Goal: Task Accomplishment & Management: Complete application form

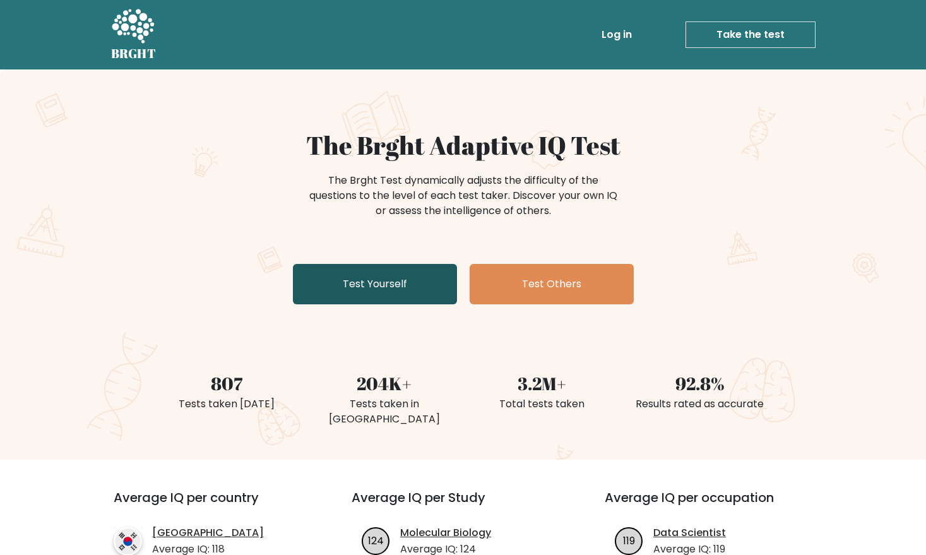
click at [430, 285] on link "Test Yourself" at bounding box center [375, 284] width 164 height 40
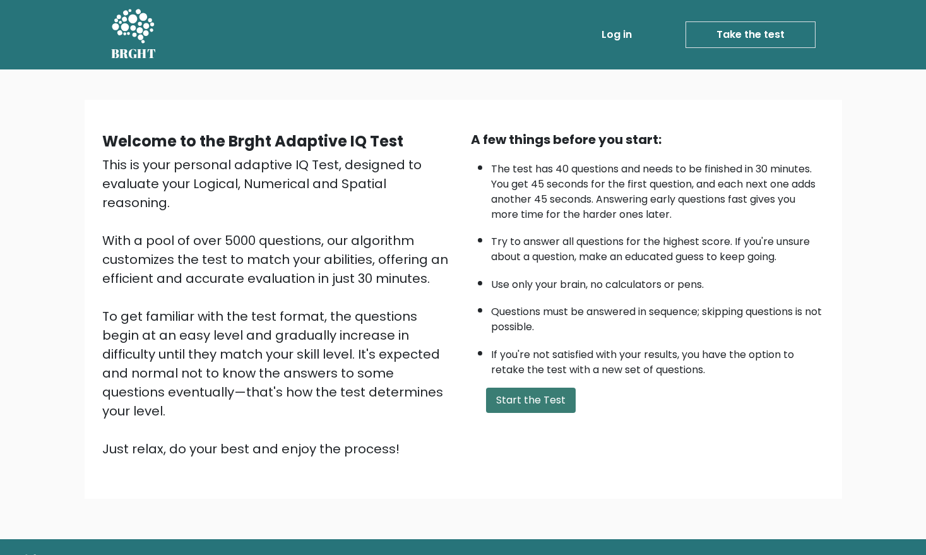
click at [562, 402] on button "Start the Test" at bounding box center [531, 400] width 90 height 25
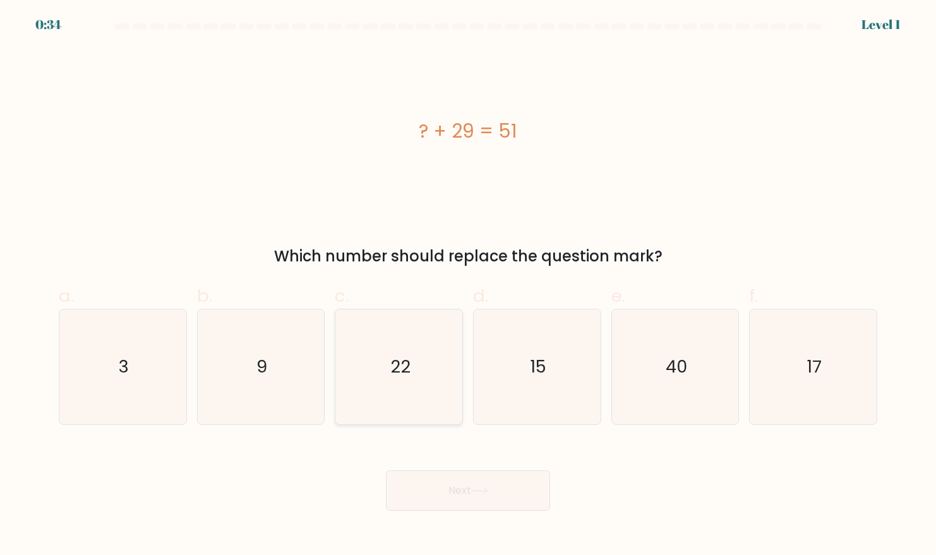
drag, startPoint x: 374, startPoint y: 389, endPoint x: 382, endPoint y: 400, distance: 13.5
click at [374, 389] on icon "22" at bounding box center [399, 366] width 115 height 115
click at [468, 286] on input "c. 22" at bounding box center [468, 282] width 1 height 8
radio input "true"
click at [460, 494] on button "Next" at bounding box center [468, 490] width 164 height 40
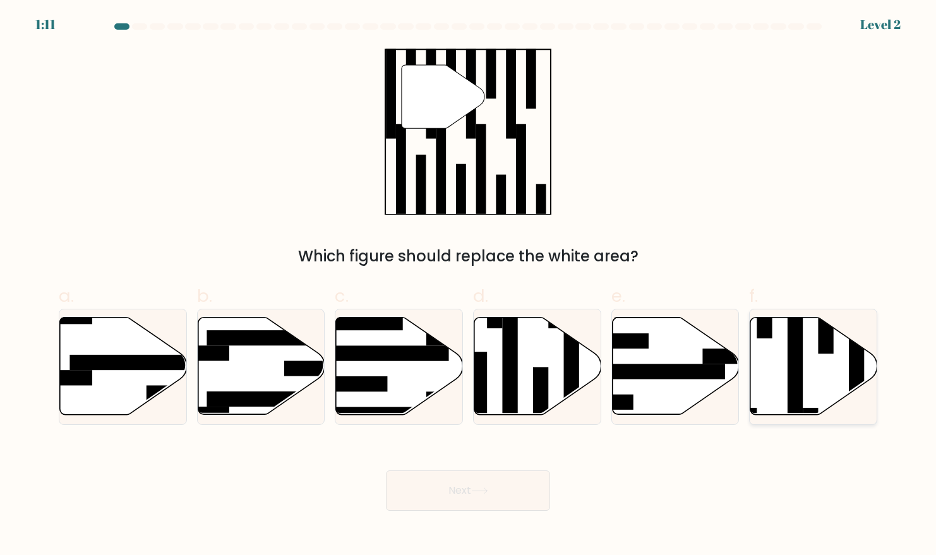
click at [792, 392] on rect at bounding box center [794, 361] width 15 height 138
click at [468, 286] on input "f." at bounding box center [468, 282] width 1 height 8
radio input "true"
click at [488, 495] on button "Next" at bounding box center [468, 490] width 164 height 40
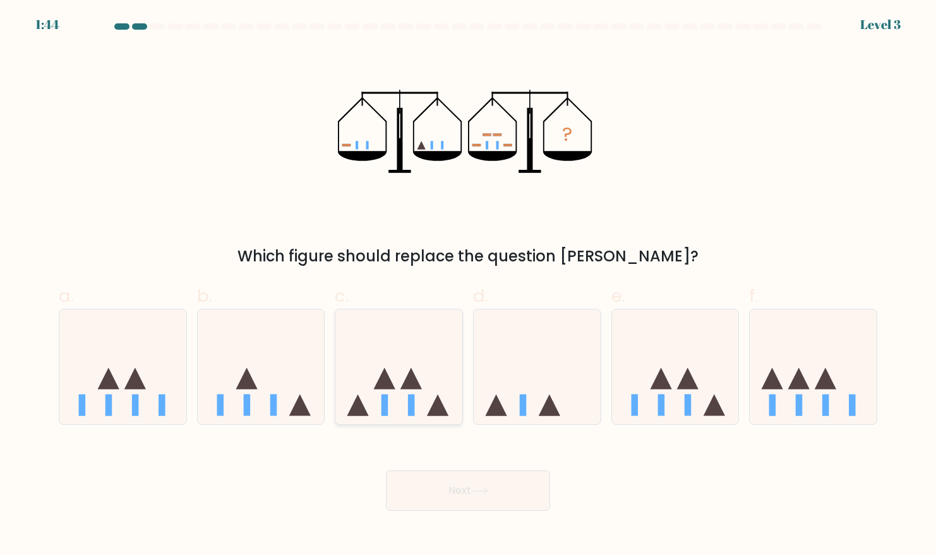
click at [399, 397] on icon at bounding box center [398, 366] width 127 height 105
click at [468, 286] on input "c." at bounding box center [468, 282] width 1 height 8
radio input "true"
click at [421, 482] on button "Next" at bounding box center [468, 490] width 164 height 40
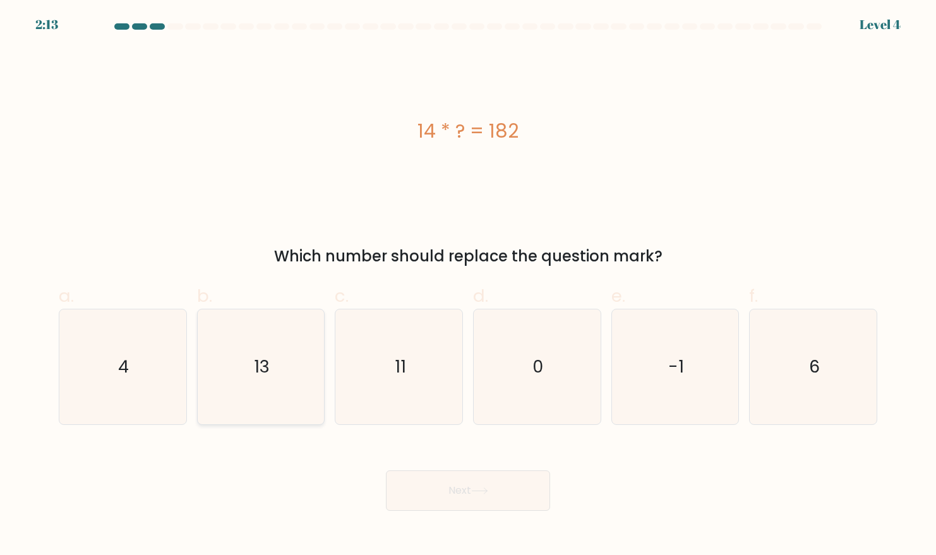
drag, startPoint x: 206, startPoint y: 363, endPoint x: 312, endPoint y: 405, distance: 113.4
click at [206, 363] on icon "13" at bounding box center [260, 366] width 115 height 115
click at [468, 286] on input "b. 13" at bounding box center [468, 282] width 1 height 8
radio input "true"
click at [458, 484] on button "Next" at bounding box center [468, 490] width 164 height 40
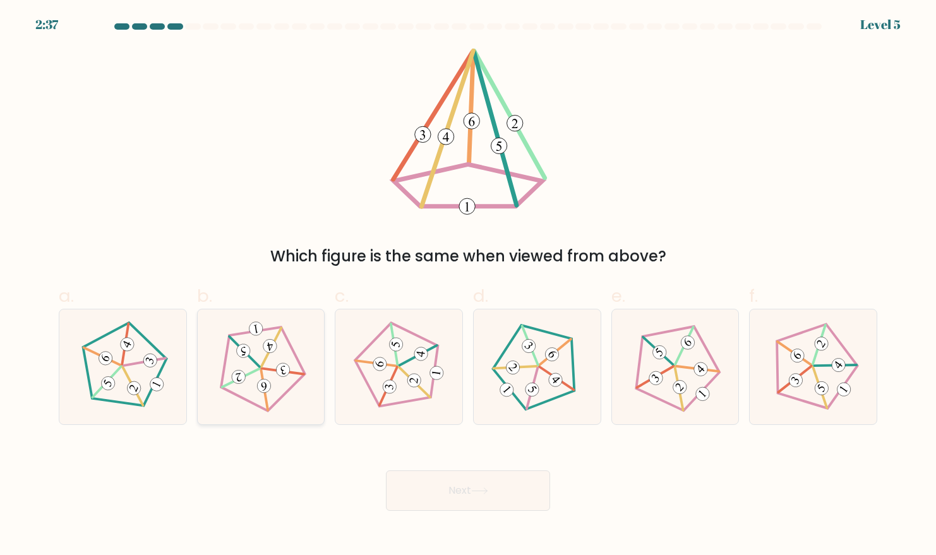
click at [271, 382] on icon at bounding box center [261, 367] width 92 height 92
click at [468, 286] on input "b." at bounding box center [468, 282] width 1 height 8
radio input "true"
click at [489, 485] on button "Next" at bounding box center [468, 490] width 164 height 40
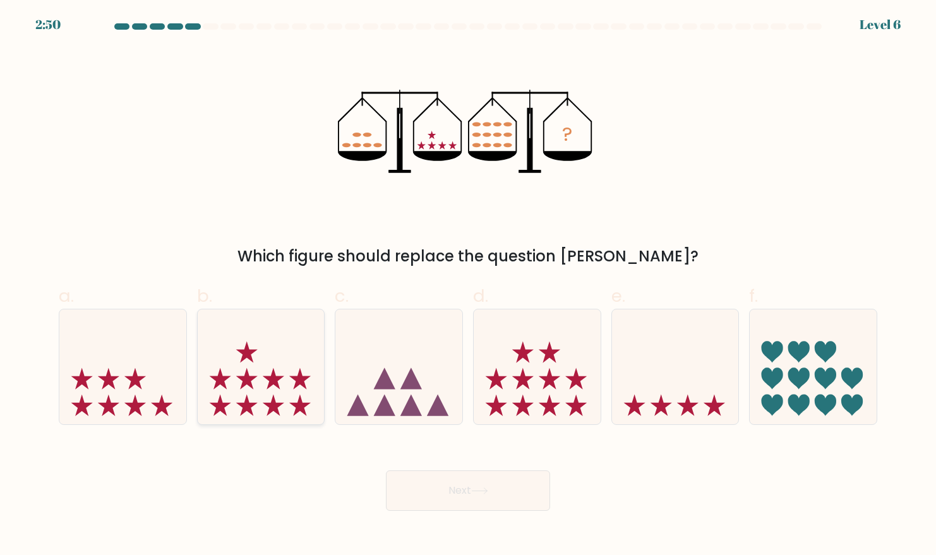
click at [266, 394] on icon at bounding box center [261, 366] width 127 height 105
click at [468, 286] on input "b." at bounding box center [468, 282] width 1 height 8
radio input "true"
click at [454, 476] on button "Next" at bounding box center [468, 490] width 164 height 40
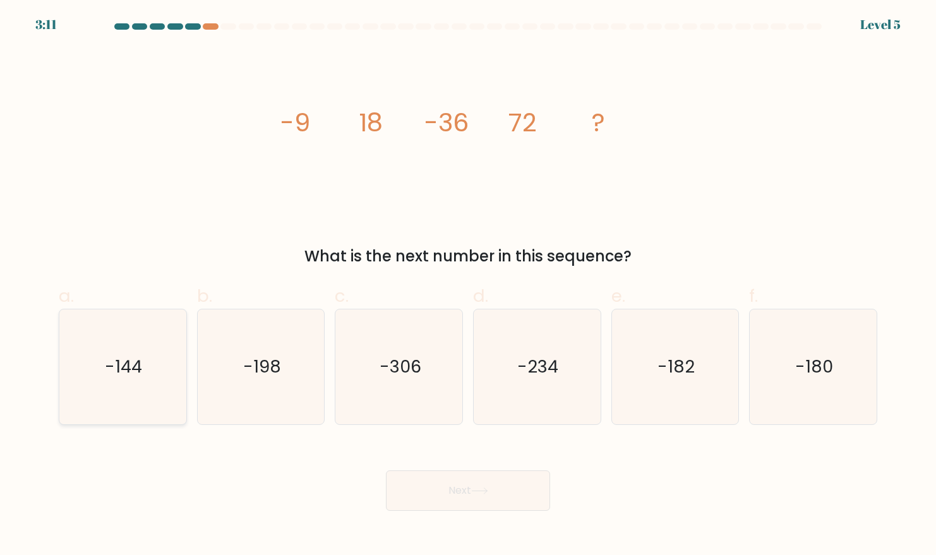
click at [126, 376] on text "-144" at bounding box center [123, 366] width 37 height 25
click at [468, 286] on input "a. -144" at bounding box center [468, 282] width 1 height 8
radio input "true"
click at [472, 494] on button "Next" at bounding box center [468, 490] width 164 height 40
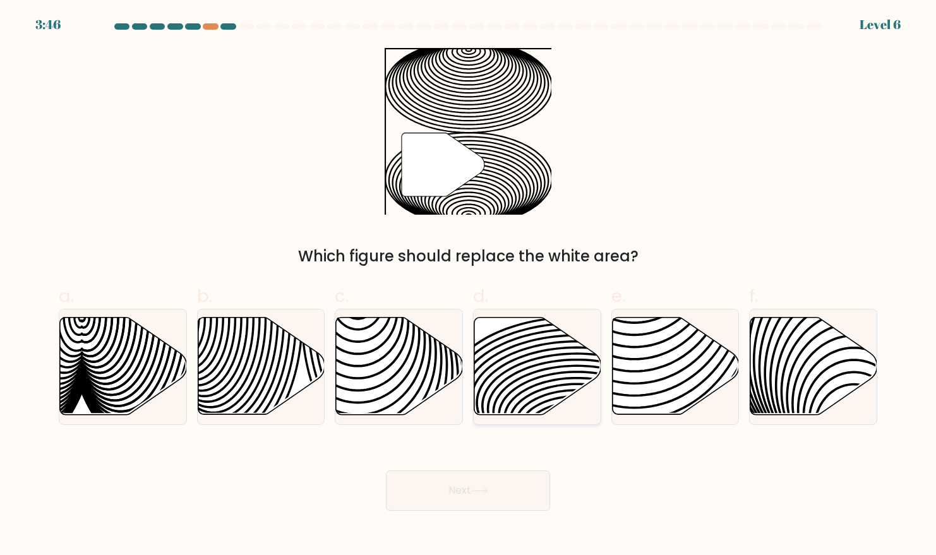
click at [526, 368] on icon at bounding box center [577, 381] width 256 height 128
click at [468, 286] on input "d." at bounding box center [468, 282] width 1 height 8
radio input "true"
click at [465, 496] on button "Next" at bounding box center [468, 490] width 164 height 40
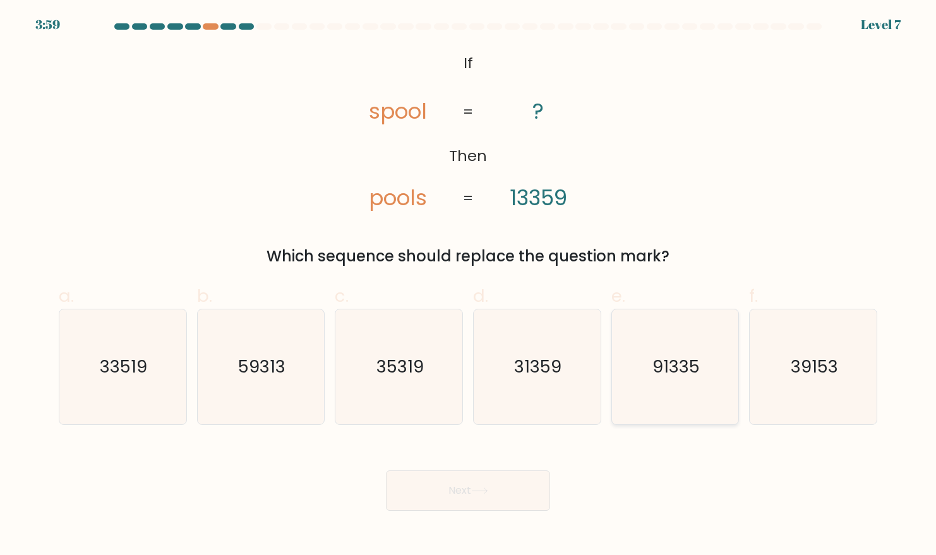
click at [688, 388] on icon "91335" at bounding box center [674, 366] width 115 height 115
click at [468, 286] on input "e. 91335" at bounding box center [468, 282] width 1 height 8
radio input "true"
click at [482, 489] on icon at bounding box center [479, 490] width 17 height 7
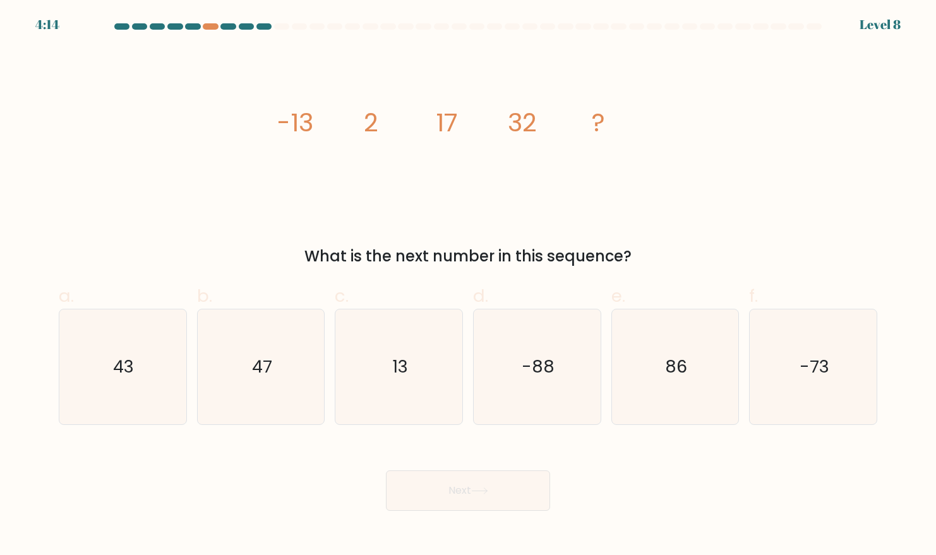
click at [268, 133] on div "image/svg+xml -13 2 17 32 ? What is the next number in this sequence?" at bounding box center [467, 158] width 833 height 220
drag, startPoint x: 266, startPoint y: 123, endPoint x: 652, endPoint y: 128, distance: 385.8
click at [652, 128] on div "image/svg+xml -13 2 17 32 ? What is the next number in this sequence?" at bounding box center [467, 158] width 833 height 220
copy g "-13 2 17 32 ?"
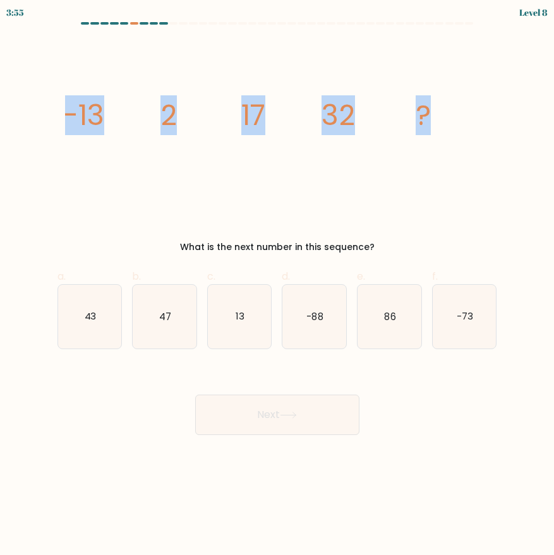
click at [550, 140] on form at bounding box center [277, 228] width 554 height 413
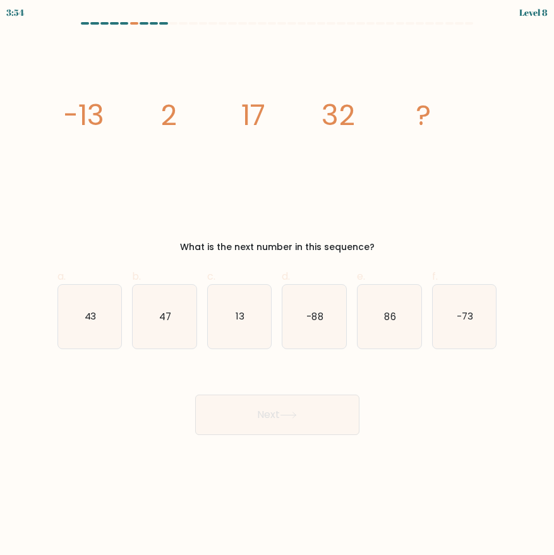
drag, startPoint x: 550, startPoint y: 140, endPoint x: 585, endPoint y: 138, distance: 34.8
click at [554, 138] on html "3:54 Level 8" at bounding box center [277, 277] width 554 height 555
click at [170, 310] on text "47" at bounding box center [165, 315] width 12 height 13
click at [277, 286] on input "b. 47" at bounding box center [277, 282] width 1 height 8
radio input "true"
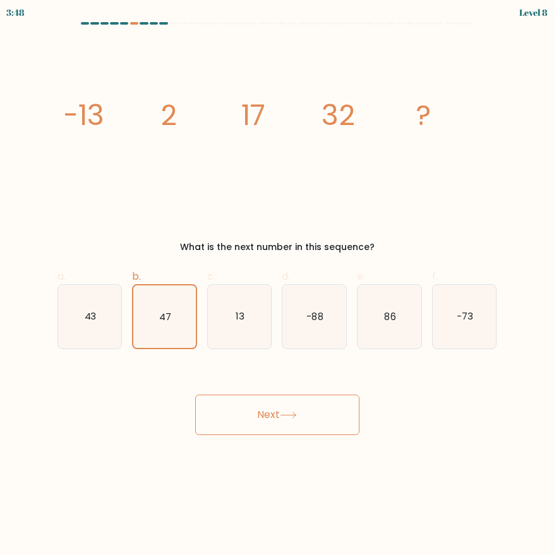
click at [268, 426] on button "Next" at bounding box center [277, 415] width 164 height 40
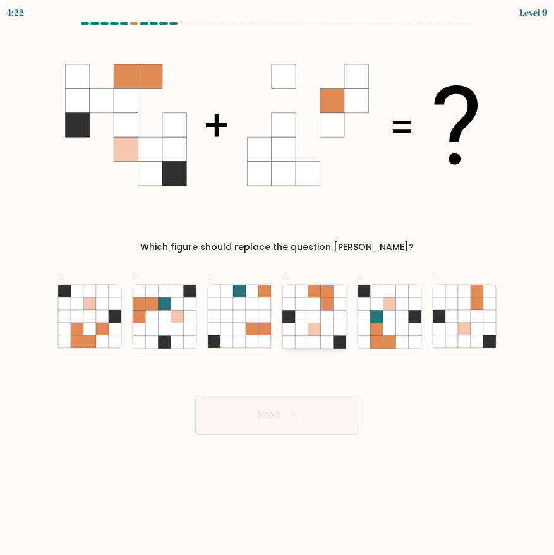
click at [304, 332] on icon at bounding box center [301, 329] width 13 height 13
click at [278, 286] on input "d." at bounding box center [277, 282] width 1 height 8
radio input "true"
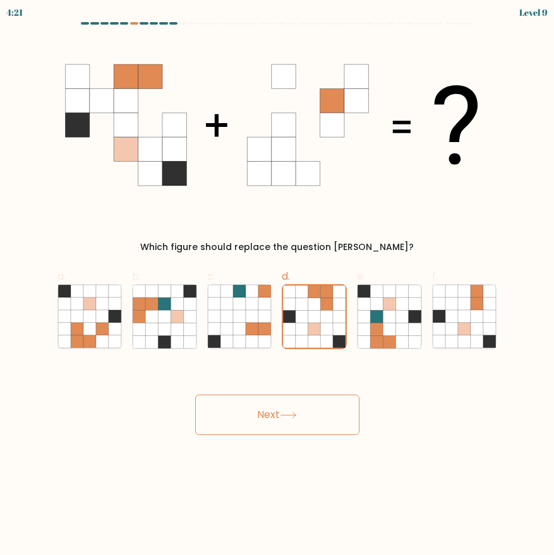
click at [294, 426] on button "Next" at bounding box center [277, 415] width 164 height 40
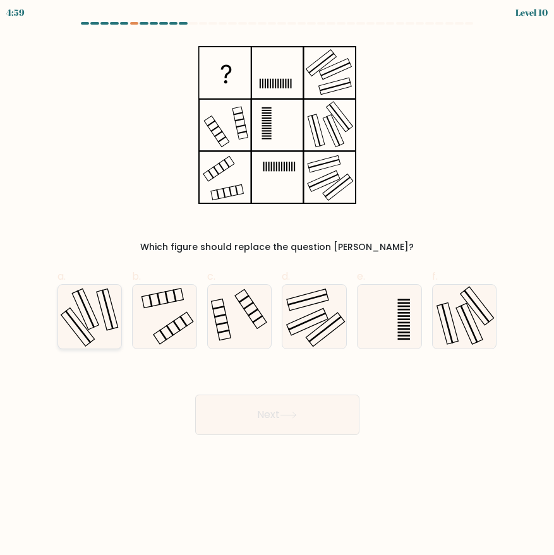
click at [112, 299] on icon at bounding box center [90, 317] width 64 height 64
click at [277, 286] on input "a." at bounding box center [277, 282] width 1 height 8
radio input "true"
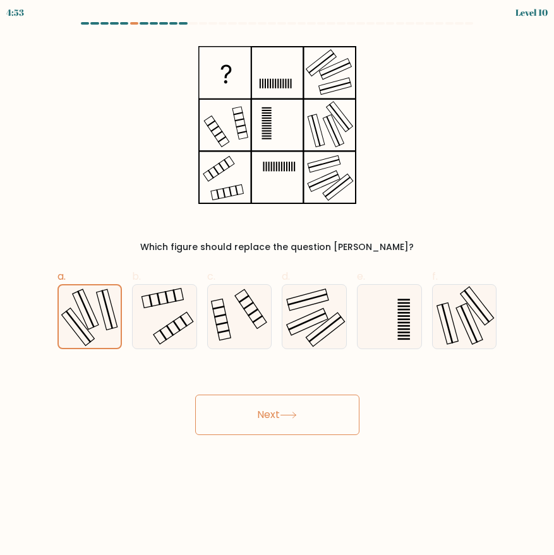
click at [254, 421] on button "Next" at bounding box center [277, 415] width 164 height 40
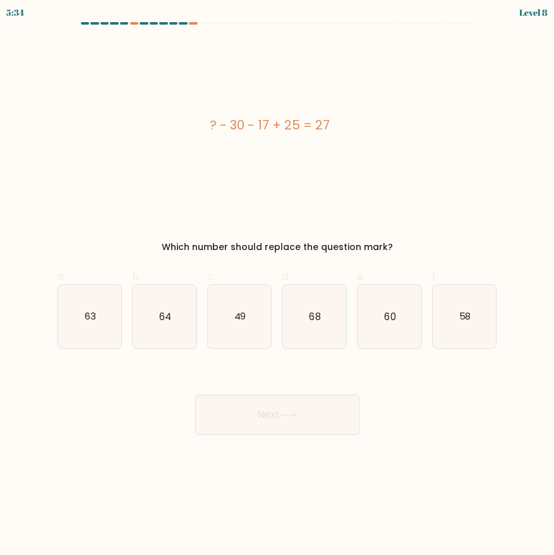
click at [251, 127] on div "? - 30 - 17 + 25 = 27" at bounding box center [269, 125] width 424 height 19
copy div "? - 30 - 17 + 25 = 27"
click at [228, 322] on icon "49" at bounding box center [240, 317] width 64 height 64
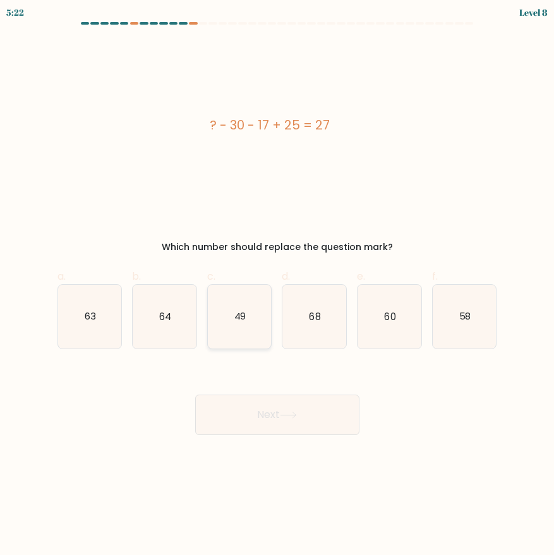
click at [277, 286] on input "c. 49" at bounding box center [277, 282] width 1 height 8
radio input "true"
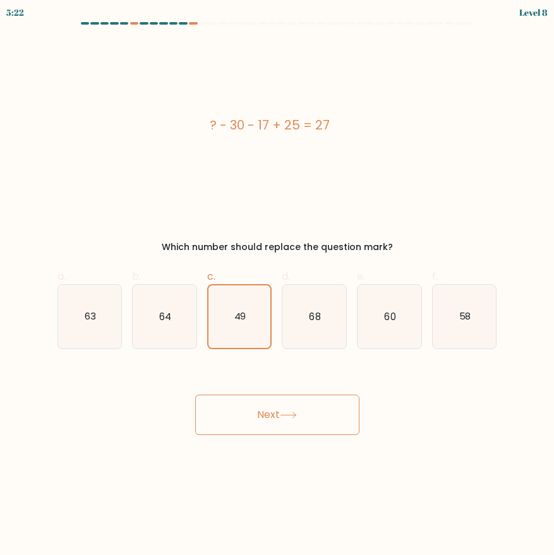
click at [276, 396] on button "Next" at bounding box center [277, 415] width 164 height 40
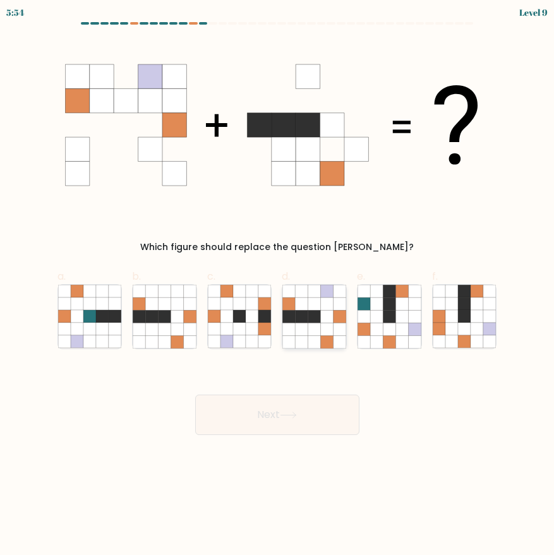
click at [326, 335] on icon at bounding box center [327, 329] width 13 height 13
click at [278, 286] on input "d." at bounding box center [277, 282] width 1 height 8
radio input "true"
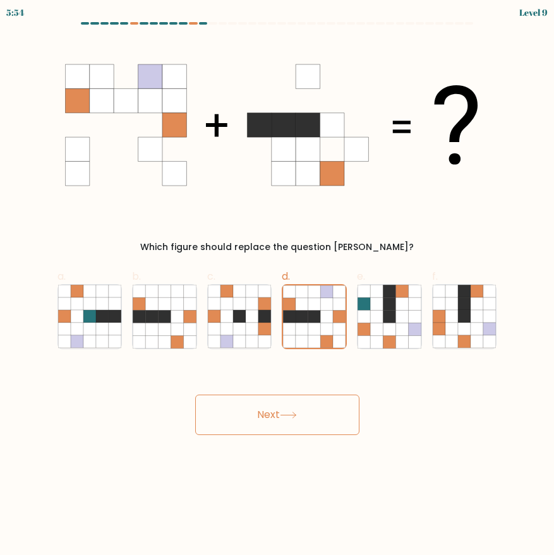
click at [287, 420] on button "Next" at bounding box center [277, 415] width 164 height 40
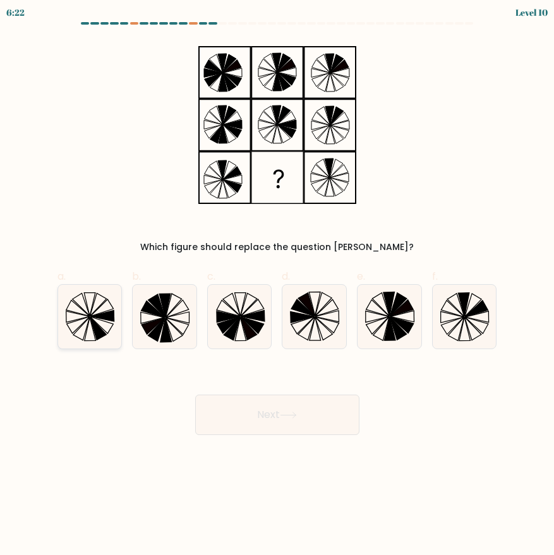
click at [95, 319] on icon at bounding box center [101, 325] width 23 height 17
click at [277, 286] on input "a." at bounding box center [277, 282] width 1 height 8
radio input "true"
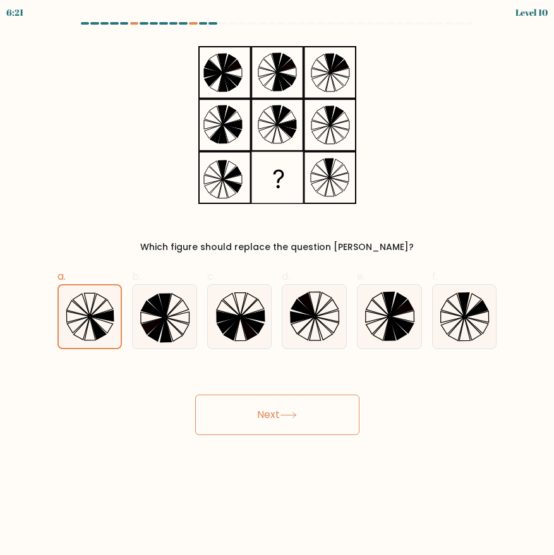
click at [282, 404] on button "Next" at bounding box center [277, 415] width 164 height 40
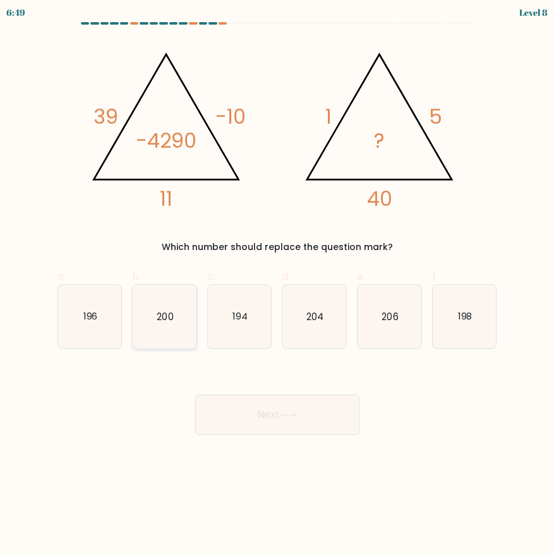
click at [157, 331] on icon "200" at bounding box center [165, 317] width 64 height 64
click at [277, 286] on input "b. 200" at bounding box center [277, 282] width 1 height 8
radio input "true"
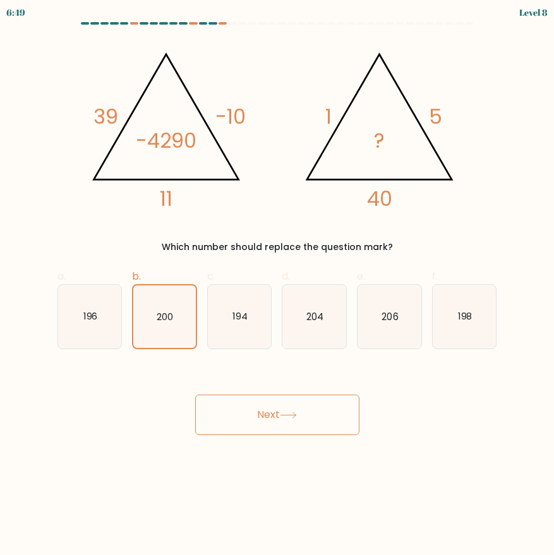
click at [308, 408] on button "Next" at bounding box center [277, 415] width 164 height 40
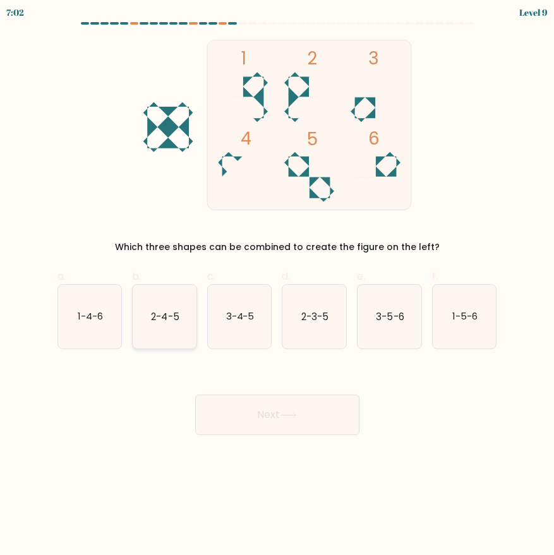
click at [174, 312] on text "2-4-5" at bounding box center [165, 315] width 28 height 13
click at [277, 286] on input "b. 2-4-5" at bounding box center [277, 282] width 1 height 8
radio input "true"
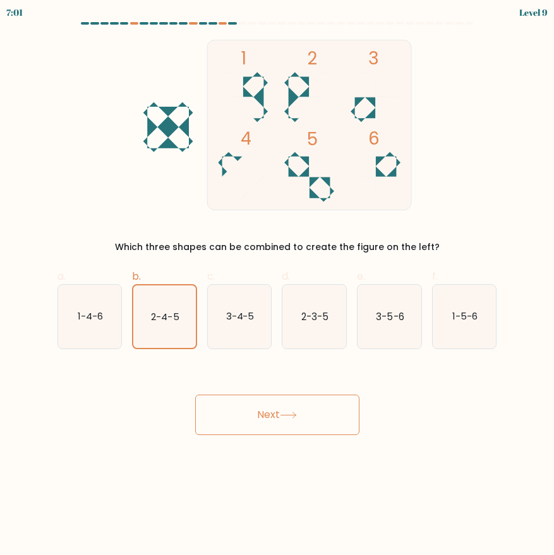
click at [303, 395] on button "Next" at bounding box center [277, 415] width 164 height 40
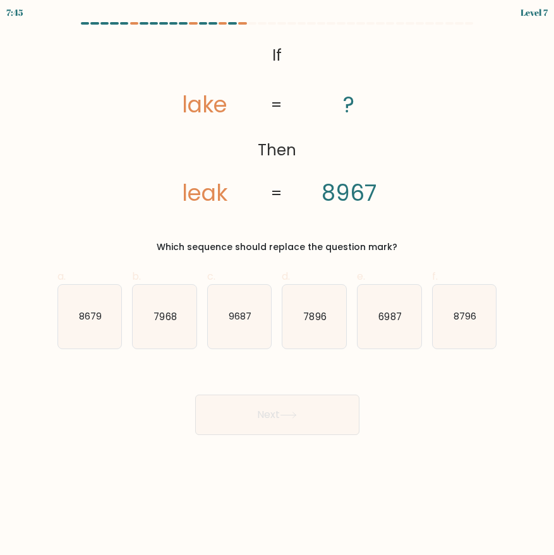
click at [321, 407] on button "Next" at bounding box center [277, 415] width 164 height 40
click at [399, 235] on div "@import url('https://fonts.googleapis.com/css?family=Abril+Fatface:400,100,100i…" at bounding box center [277, 147] width 455 height 214
click at [463, 321] on text "8796" at bounding box center [464, 315] width 23 height 13
click at [278, 286] on input "f. 8796" at bounding box center [277, 282] width 1 height 8
radio input "true"
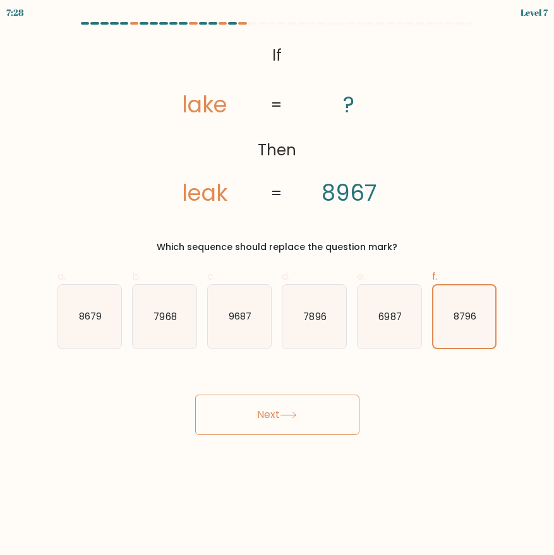
click at [290, 418] on icon at bounding box center [288, 415] width 17 height 7
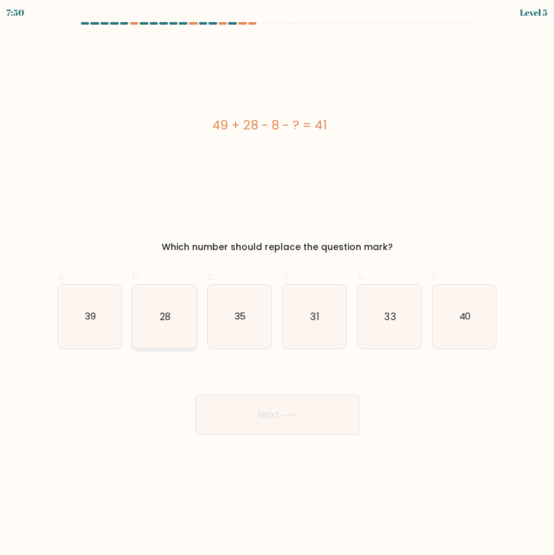
drag, startPoint x: 182, startPoint y: 318, endPoint x: 216, endPoint y: 384, distance: 74.5
click at [182, 318] on icon "28" at bounding box center [165, 317] width 64 height 64
click at [277, 286] on input "b. 28" at bounding box center [277, 282] width 1 height 8
radio input "true"
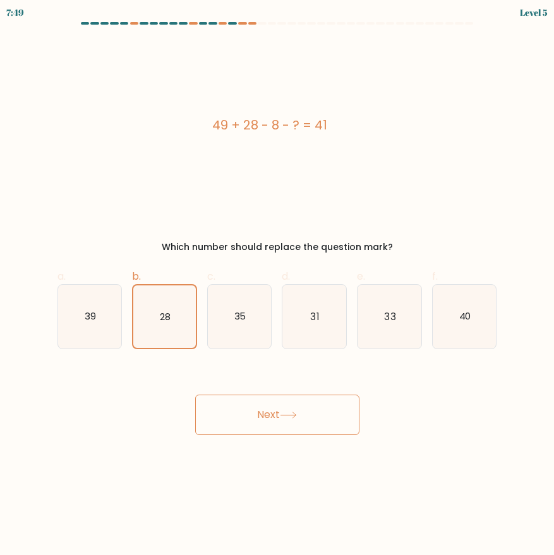
click at [253, 402] on button "Next" at bounding box center [277, 415] width 164 height 40
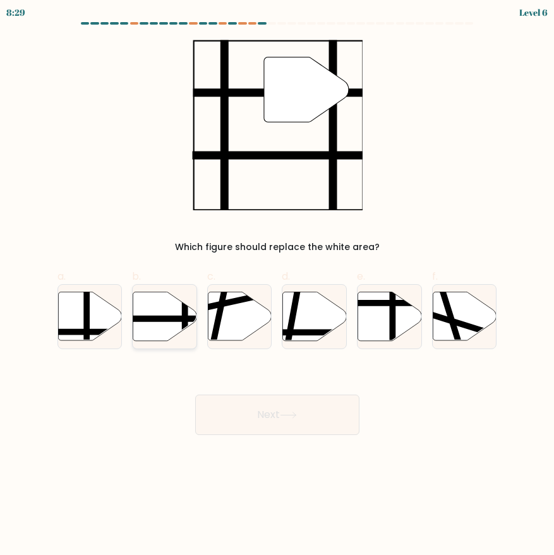
click at [185, 308] on line at bounding box center [185, 343] width 0 height 128
click at [277, 286] on input "b." at bounding box center [277, 282] width 1 height 8
radio input "true"
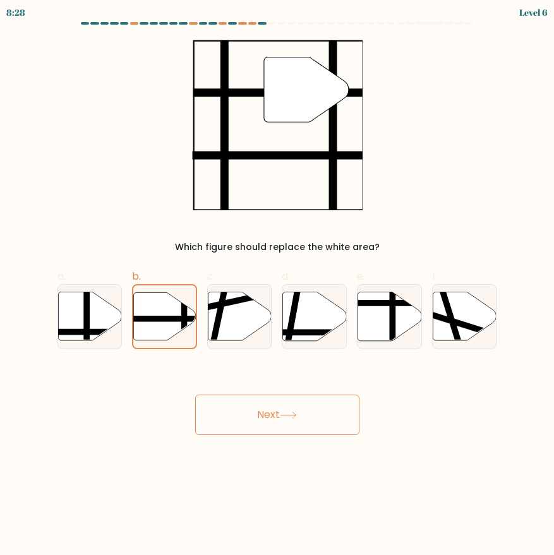
click at [304, 410] on button "Next" at bounding box center [277, 415] width 164 height 40
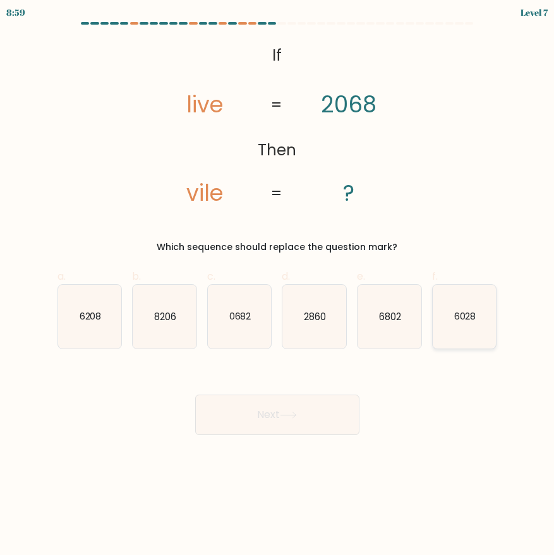
click at [478, 324] on icon "6028" at bounding box center [464, 317] width 64 height 64
click at [278, 286] on input "f. 6028" at bounding box center [277, 282] width 1 height 8
radio input "true"
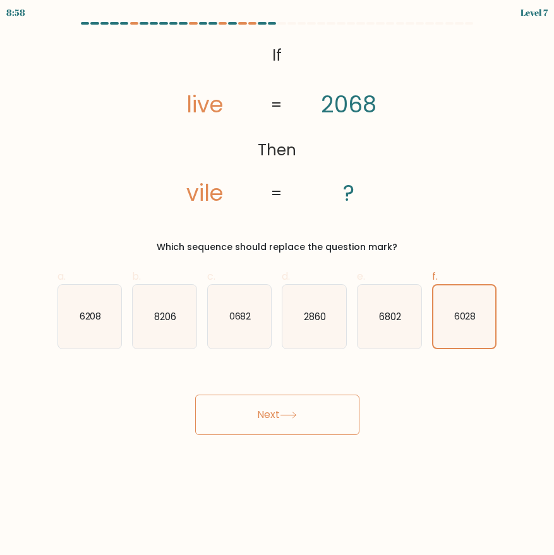
click at [263, 410] on button "Next" at bounding box center [277, 415] width 164 height 40
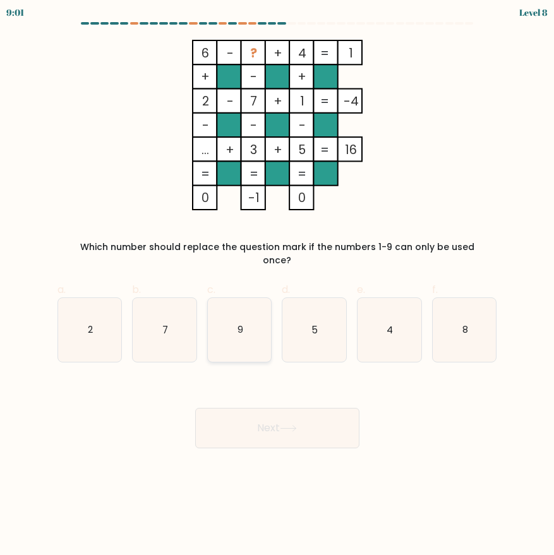
click at [255, 317] on icon "9" at bounding box center [240, 330] width 64 height 64
click at [277, 286] on input "c. 9" at bounding box center [277, 282] width 1 height 8
radio input "true"
click at [258, 419] on button "Next" at bounding box center [277, 428] width 164 height 40
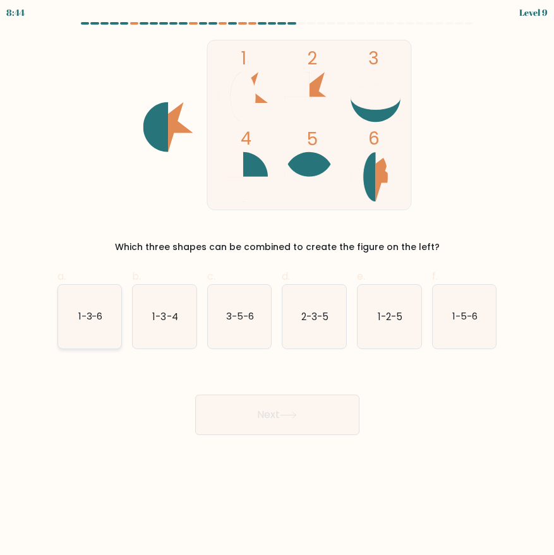
click at [90, 318] on text "1-3-6" at bounding box center [90, 315] width 25 height 13
click at [277, 286] on input "a. 1-3-6" at bounding box center [277, 282] width 1 height 8
radio input "true"
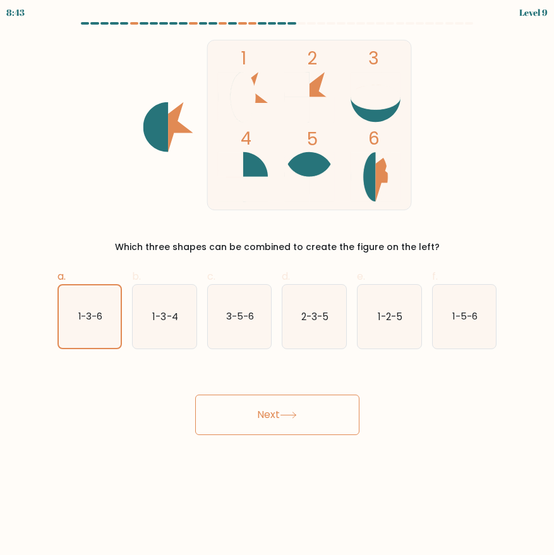
click at [335, 405] on button "Next" at bounding box center [277, 415] width 164 height 40
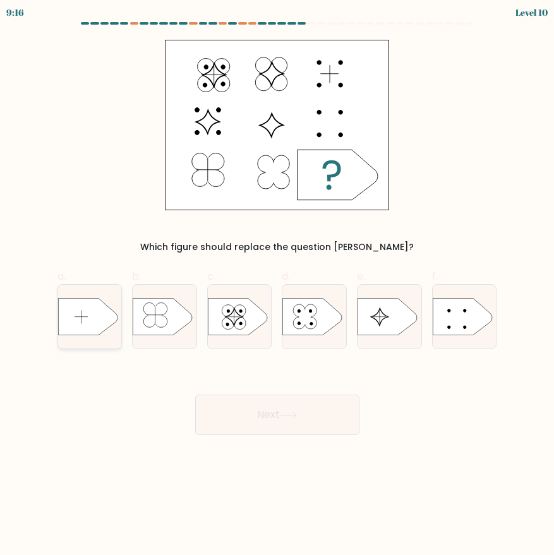
click at [89, 316] on icon at bounding box center [87, 316] width 59 height 37
click at [277, 286] on input "a." at bounding box center [277, 282] width 1 height 8
radio input "true"
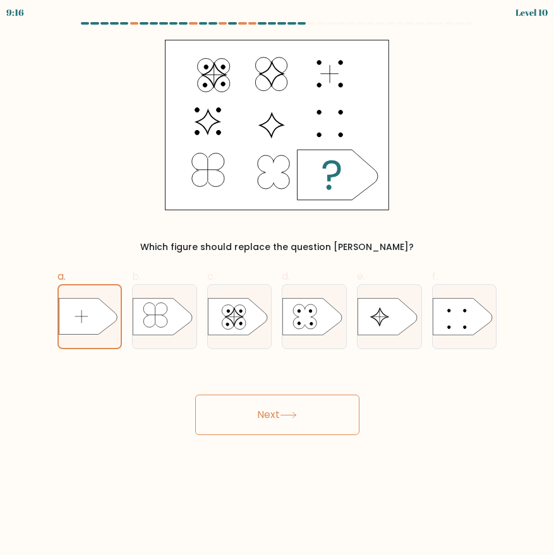
click at [297, 406] on button "Next" at bounding box center [277, 415] width 164 height 40
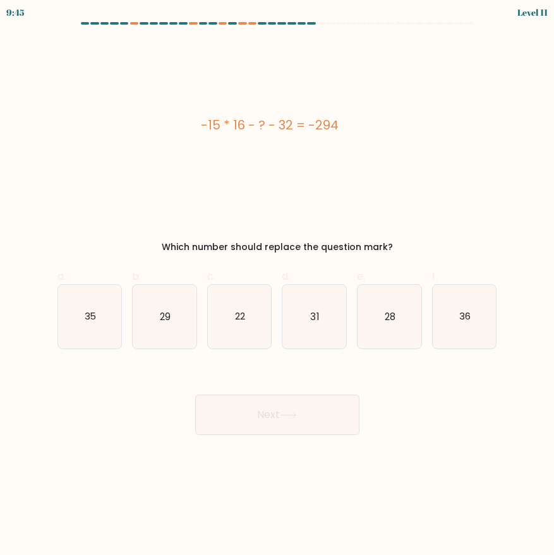
click at [273, 106] on div "-15 * 16 - ? - 32 = -294" at bounding box center [269, 125] width 424 height 170
click at [276, 113] on div "-15 * 16 - ? - 32 = -294" at bounding box center [269, 125] width 424 height 170
copy div "-15 * 16 - ? - 32 = -294"
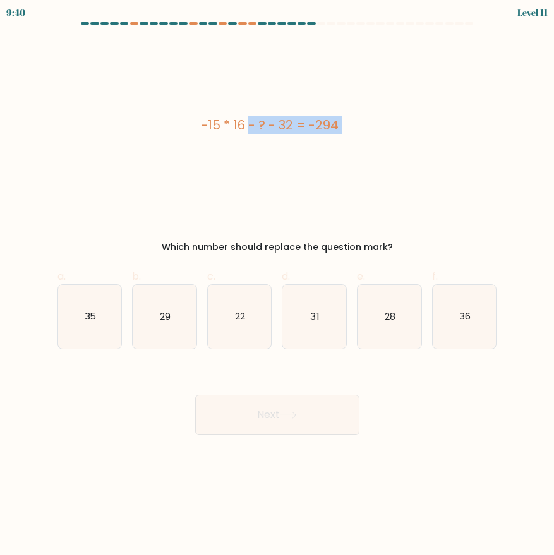
click at [545, 254] on form "a." at bounding box center [277, 228] width 554 height 413
drag, startPoint x: 545, startPoint y: 254, endPoint x: 588, endPoint y: 249, distance: 43.2
click at [554, 249] on html "9:40 Level 11" at bounding box center [277, 277] width 554 height 555
drag, startPoint x: 472, startPoint y: 161, endPoint x: 525, endPoint y: 170, distance: 53.9
click at [525, 170] on form "a." at bounding box center [277, 228] width 554 height 413
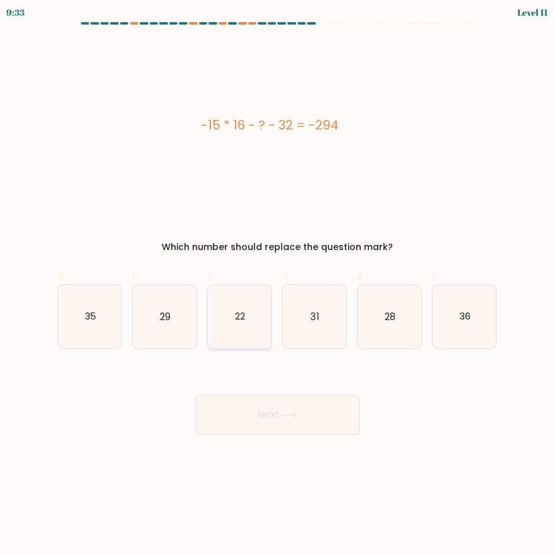
click at [244, 330] on icon "22" at bounding box center [240, 317] width 64 height 64
click at [277, 286] on input "c. 22" at bounding box center [277, 282] width 1 height 8
radio input "true"
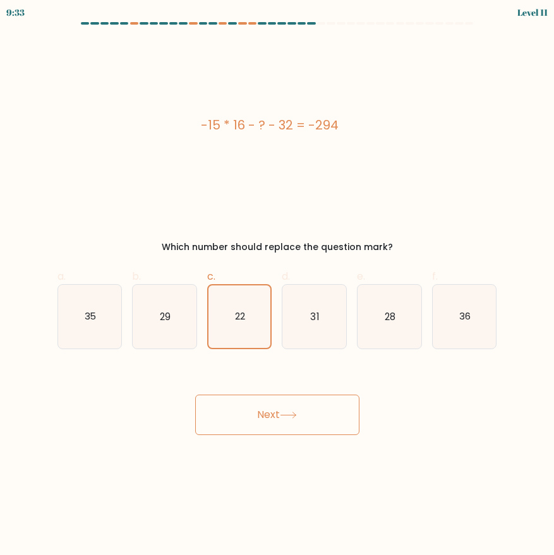
click at [282, 422] on button "Next" at bounding box center [277, 415] width 164 height 40
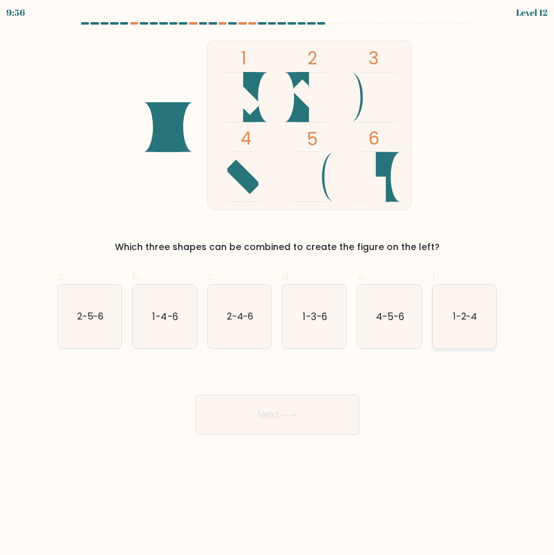
click at [471, 323] on text "1-2-4" at bounding box center [465, 315] width 25 height 13
click at [278, 286] on input "f. 1-2-4" at bounding box center [277, 282] width 1 height 8
radio input "true"
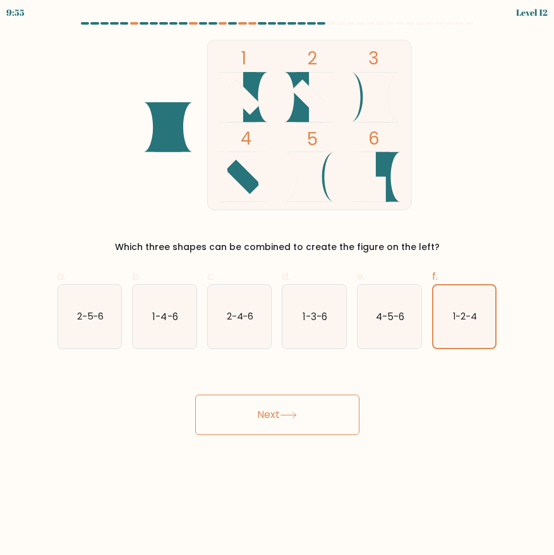
click at [248, 412] on button "Next" at bounding box center [277, 415] width 164 height 40
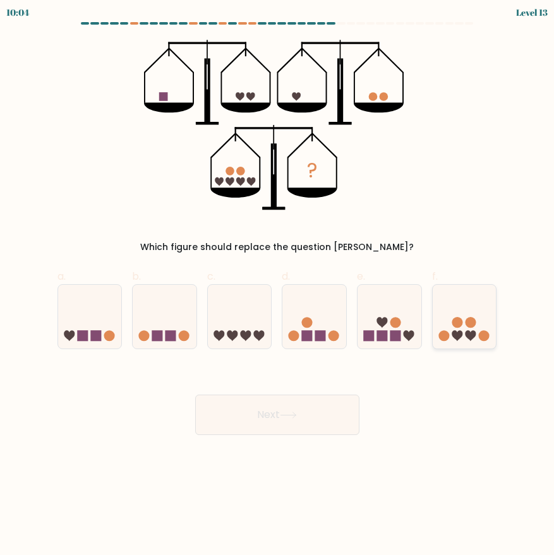
click at [468, 334] on icon at bounding box center [470, 335] width 11 height 11
click at [278, 286] on input "f." at bounding box center [277, 282] width 1 height 8
radio input "true"
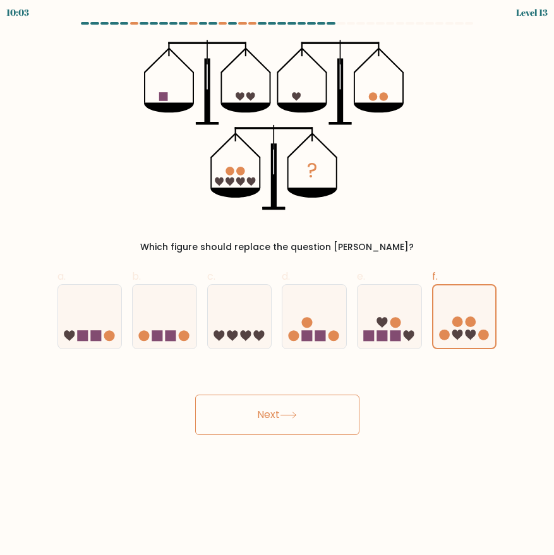
click at [289, 424] on button "Next" at bounding box center [277, 415] width 164 height 40
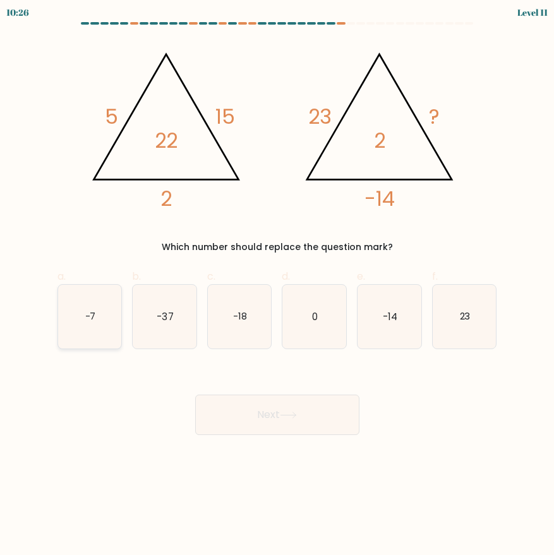
click at [98, 319] on icon "-7" at bounding box center [90, 317] width 64 height 64
click at [277, 286] on input "a. -7" at bounding box center [277, 282] width 1 height 8
radio input "true"
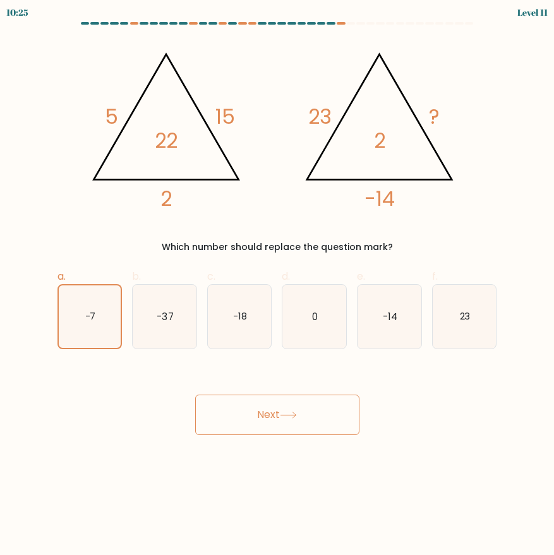
click at [285, 419] on button "Next" at bounding box center [277, 415] width 164 height 40
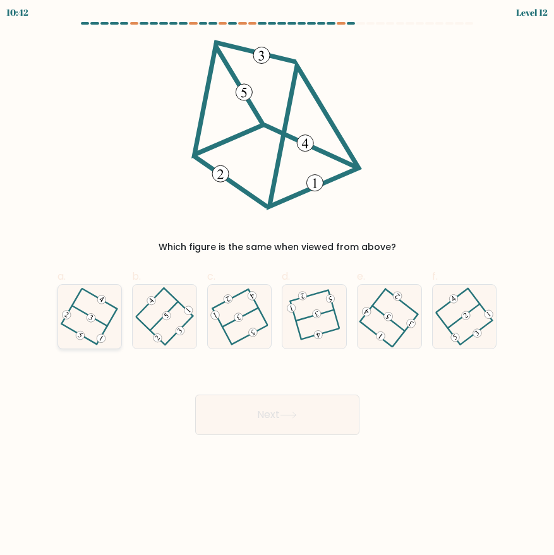
click at [73, 329] on icon at bounding box center [89, 316] width 51 height 51
click at [277, 286] on input "a." at bounding box center [277, 282] width 1 height 8
radio input "true"
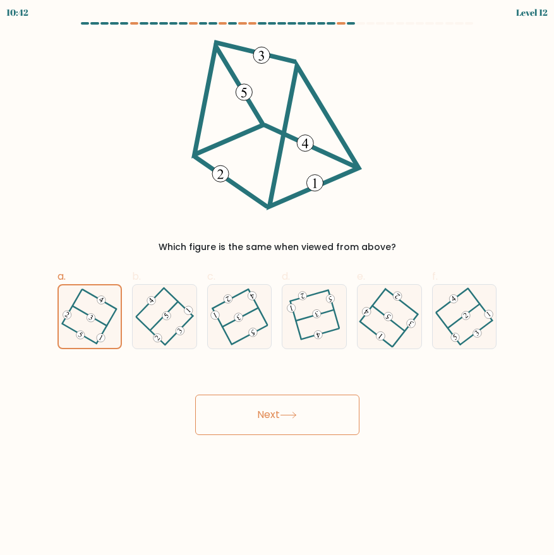
click at [279, 412] on button "Next" at bounding box center [277, 415] width 164 height 40
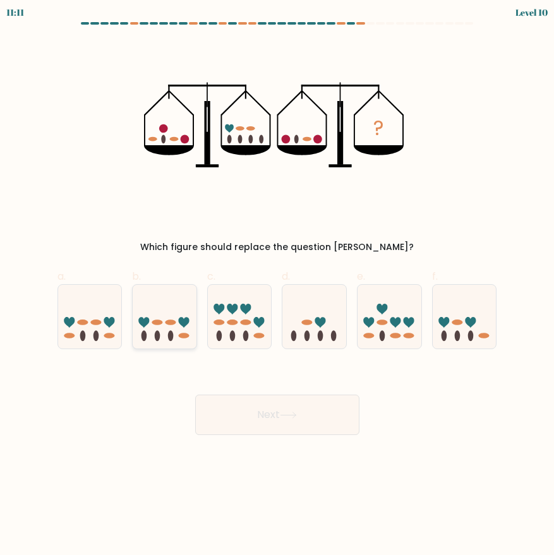
click at [167, 335] on icon at bounding box center [165, 316] width 64 height 52
click at [277, 286] on input "b." at bounding box center [277, 282] width 1 height 8
radio input "true"
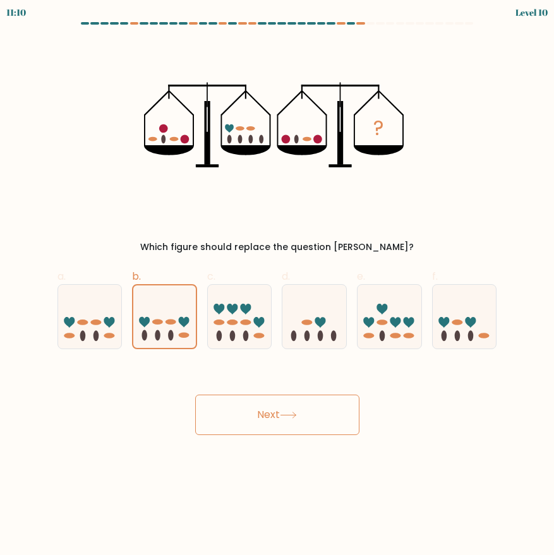
click at [291, 407] on button "Next" at bounding box center [277, 415] width 164 height 40
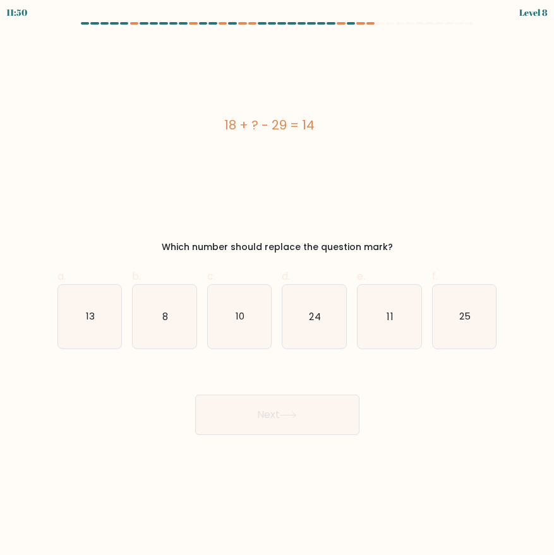
click at [259, 119] on div "18 + ? - 29 = 14" at bounding box center [269, 125] width 424 height 19
copy div "18 + ? - 29 = 14"
click at [476, 318] on icon "25" at bounding box center [464, 317] width 64 height 64
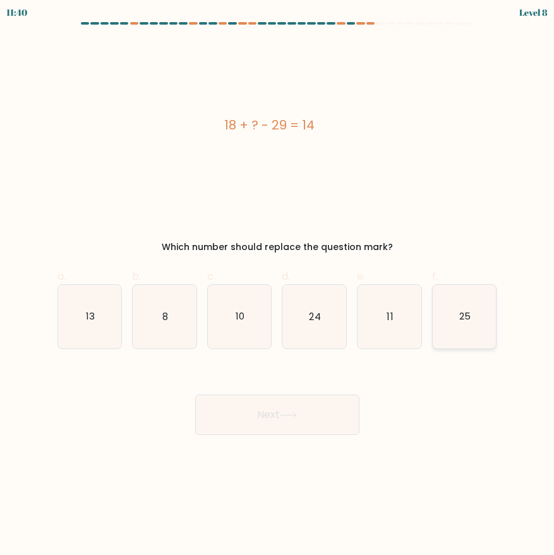
click at [278, 286] on input "f. 25" at bounding box center [277, 282] width 1 height 8
radio input "true"
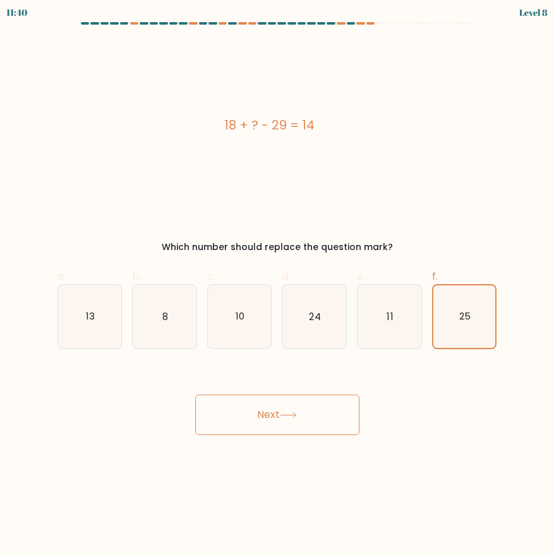
click at [261, 419] on button "Next" at bounding box center [277, 415] width 164 height 40
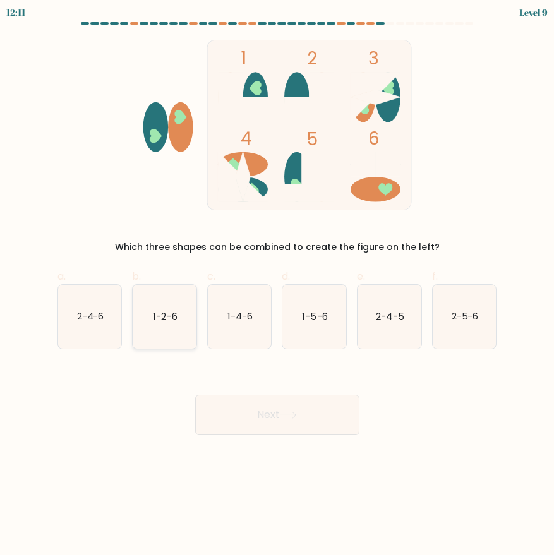
click at [184, 326] on icon "1-2-6" at bounding box center [165, 317] width 64 height 64
click at [277, 286] on input "b. 1-2-6" at bounding box center [277, 282] width 1 height 8
radio input "true"
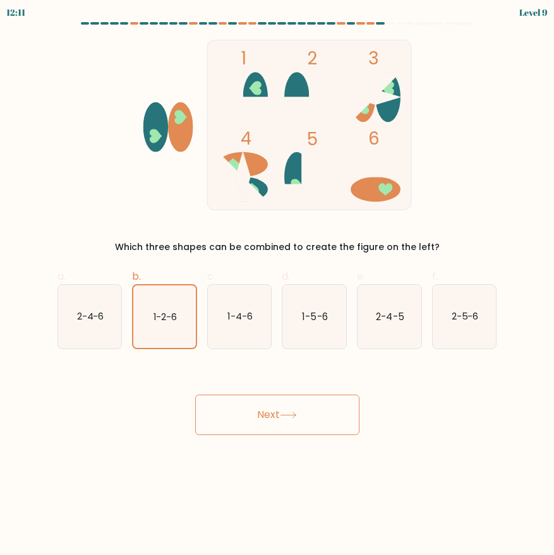
click at [285, 412] on icon at bounding box center [288, 415] width 17 height 7
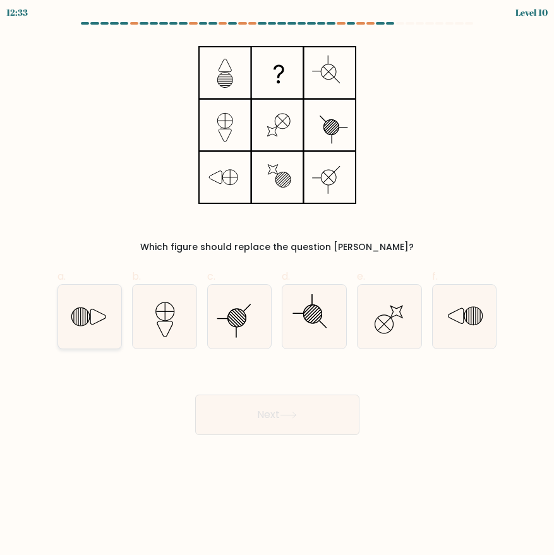
click at [77, 322] on icon at bounding box center [90, 317] width 64 height 64
click at [277, 286] on input "a." at bounding box center [277, 282] width 1 height 8
radio input "true"
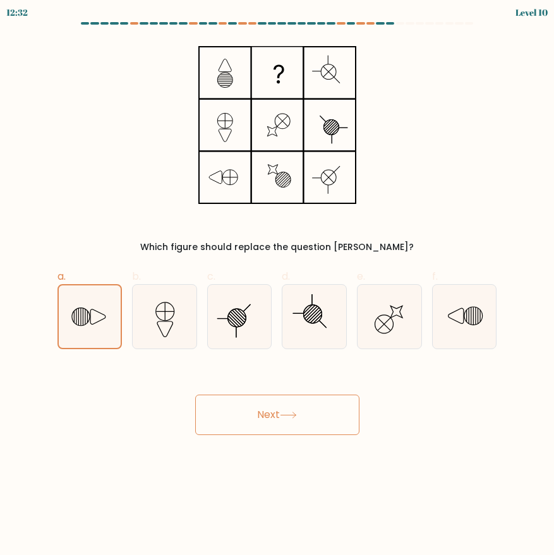
click at [280, 407] on button "Next" at bounding box center [277, 415] width 164 height 40
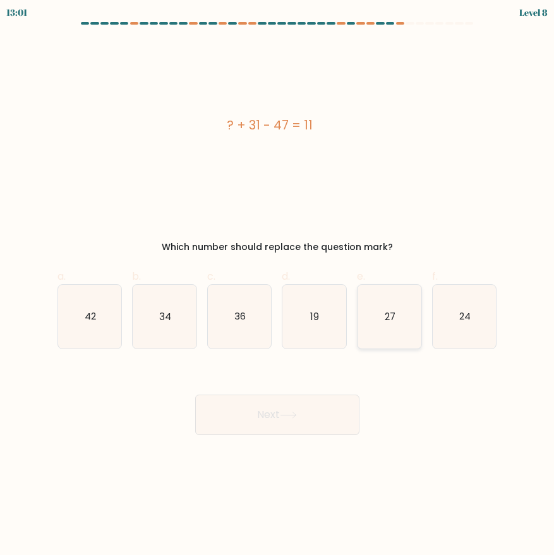
click at [386, 338] on icon "27" at bounding box center [389, 317] width 64 height 64
click at [278, 286] on input "e. 27" at bounding box center [277, 282] width 1 height 8
radio input "true"
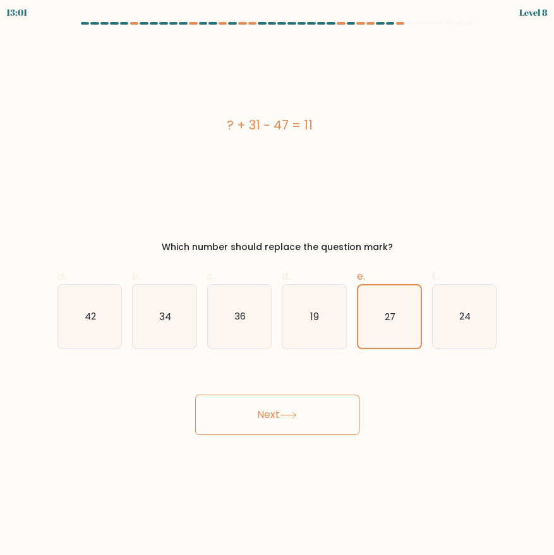
click at [275, 403] on button "Next" at bounding box center [277, 415] width 164 height 40
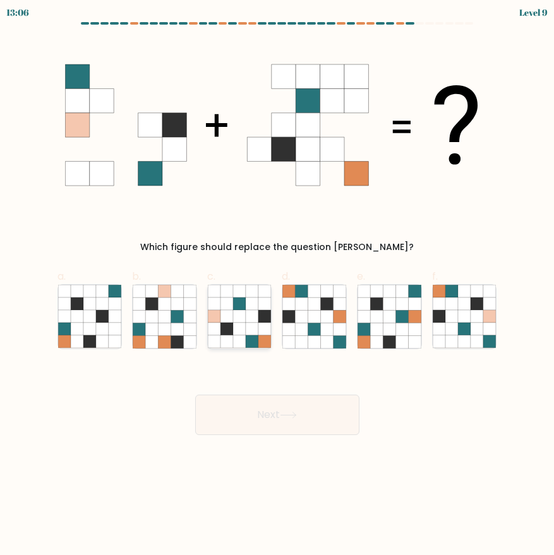
click at [252, 320] on icon at bounding box center [252, 316] width 13 height 13
click at [277, 286] on input "c." at bounding box center [277, 282] width 1 height 8
radio input "true"
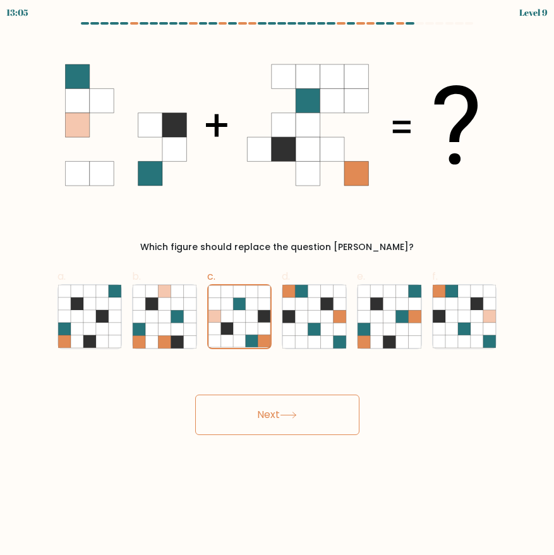
click at [268, 402] on button "Next" at bounding box center [277, 415] width 164 height 40
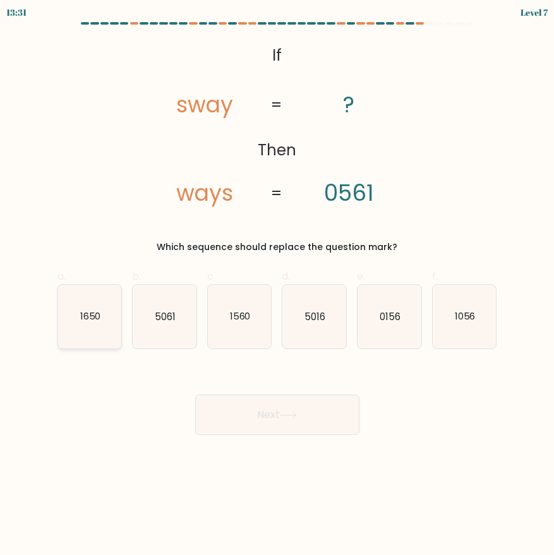
click at [94, 329] on icon "1650" at bounding box center [90, 317] width 64 height 64
click at [277, 286] on input "a. 1650" at bounding box center [277, 282] width 1 height 8
radio input "true"
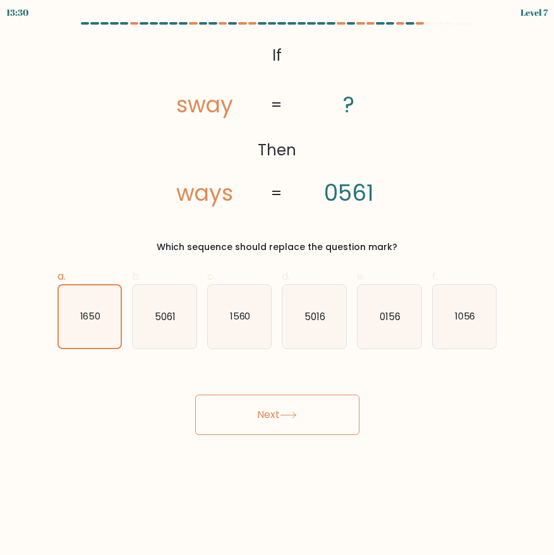
click at [312, 411] on button "Next" at bounding box center [277, 415] width 164 height 40
click at [270, 417] on button "Next" at bounding box center [277, 415] width 164 height 40
click at [247, 295] on icon "1560" at bounding box center [240, 317] width 64 height 64
click at [277, 286] on input "c. 1560" at bounding box center [277, 282] width 1 height 8
radio input "true"
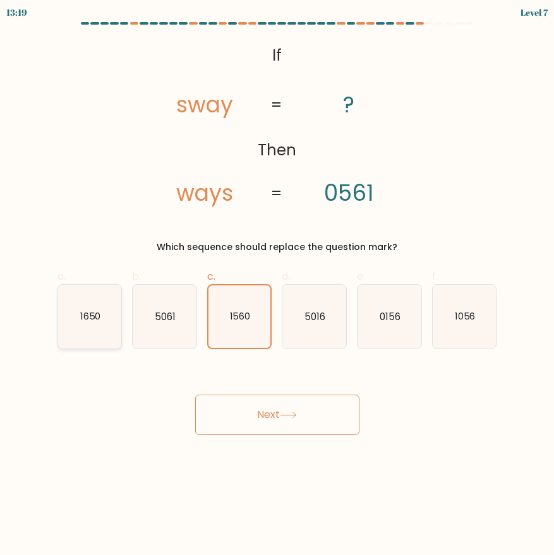
click at [109, 306] on icon "1650" at bounding box center [90, 317] width 64 height 64
click at [277, 286] on input "a. 1650" at bounding box center [277, 282] width 1 height 8
radio input "true"
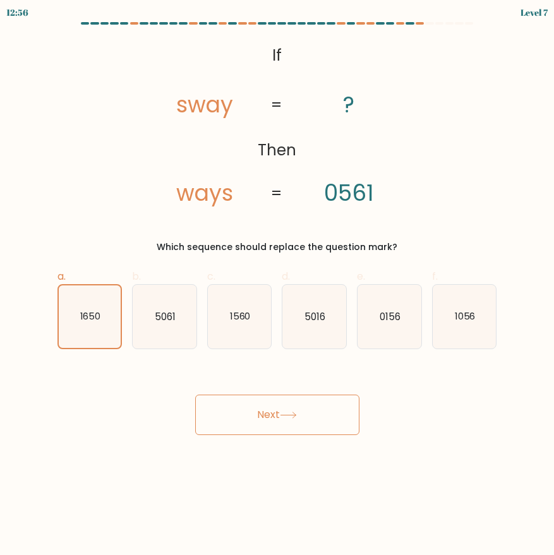
click at [277, 422] on button "Next" at bounding box center [277, 415] width 164 height 40
click at [203, 105] on tspan "sway" at bounding box center [205, 104] width 57 height 31
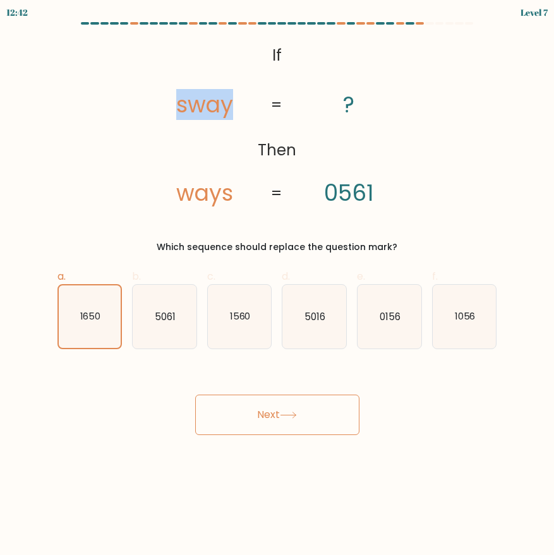
click at [203, 105] on tspan "sway" at bounding box center [205, 104] width 57 height 31
click at [225, 150] on icon "@import url('https://fonts.googleapis.com/css?family=Abril+Fatface:400,100,100i…" at bounding box center [276, 125] width 277 height 170
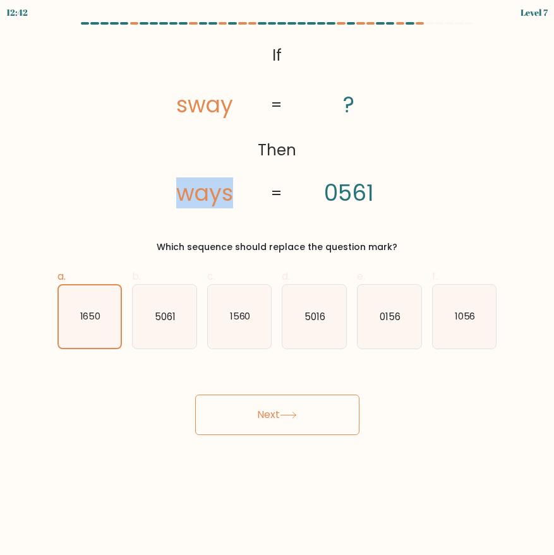
click at [225, 150] on icon "@import url('https://fonts.googleapis.com/css?family=Abril+Fatface:400,100,100i…" at bounding box center [276, 125] width 277 height 170
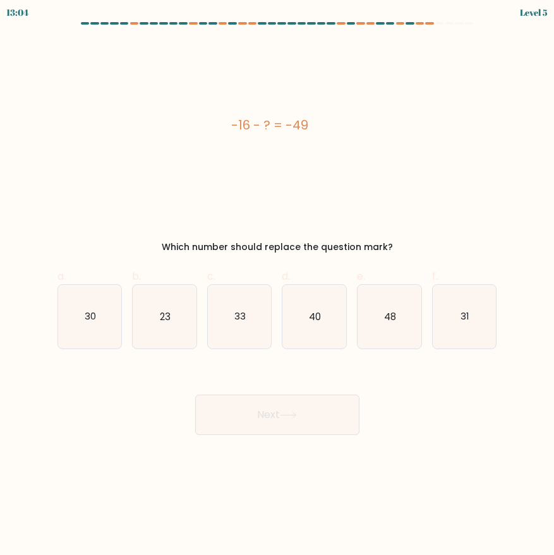
click at [244, 348] on label "c. 33" at bounding box center [239, 309] width 65 height 80
click at [277, 286] on input "c. 33" at bounding box center [277, 282] width 1 height 8
radio input "true"
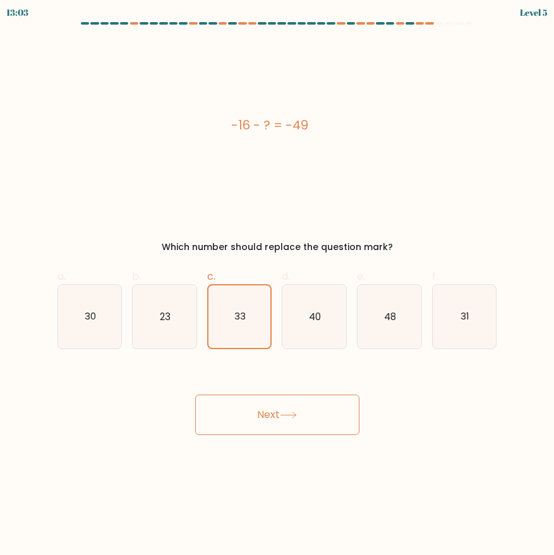
click at [259, 415] on button "Next" at bounding box center [277, 415] width 164 height 40
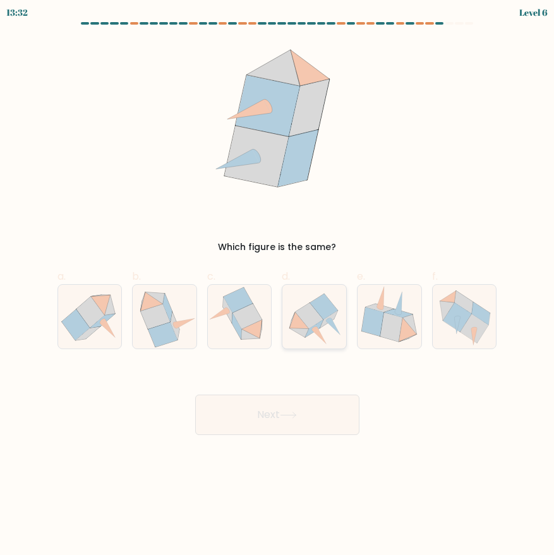
click at [328, 321] on icon at bounding box center [333, 326] width 14 height 16
click at [278, 286] on input "d." at bounding box center [277, 282] width 1 height 8
radio input "true"
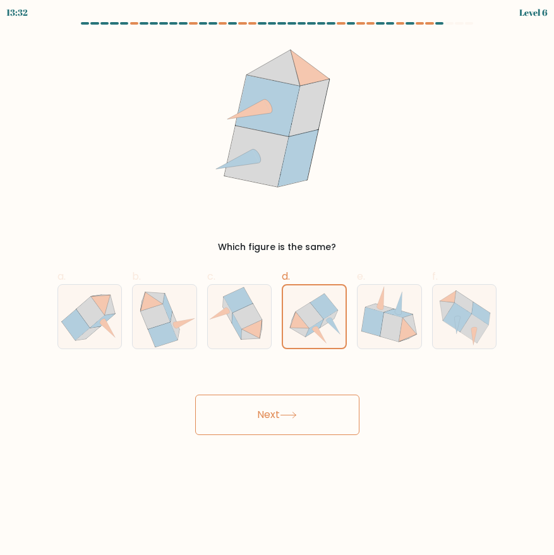
click at [287, 406] on button "Next" at bounding box center [277, 415] width 164 height 40
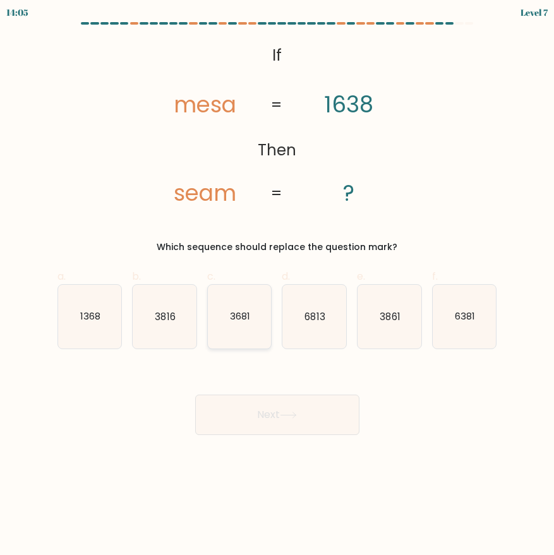
click at [233, 334] on icon "3681" at bounding box center [240, 317] width 64 height 64
click at [277, 286] on input "c. 3681" at bounding box center [277, 282] width 1 height 8
radio input "true"
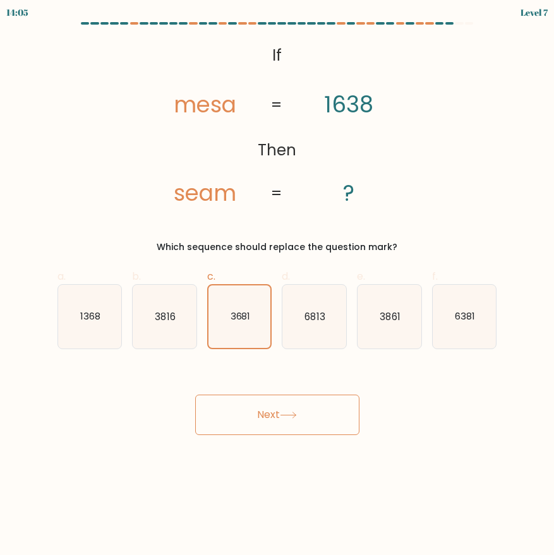
click at [268, 407] on button "Next" at bounding box center [277, 415] width 164 height 40
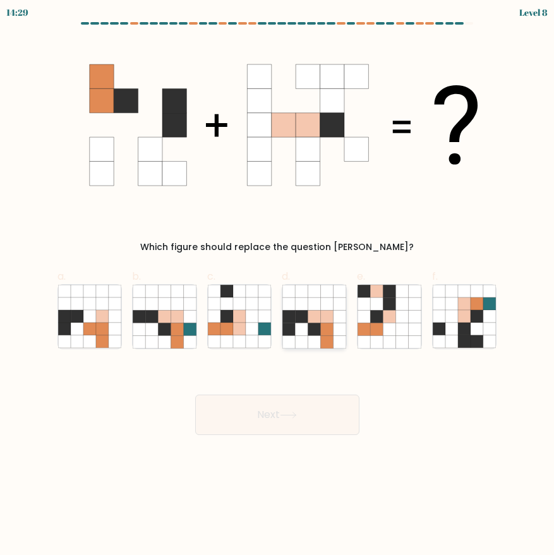
click at [316, 336] on icon at bounding box center [314, 341] width 13 height 13
click at [278, 286] on input "d." at bounding box center [277, 282] width 1 height 8
radio input "true"
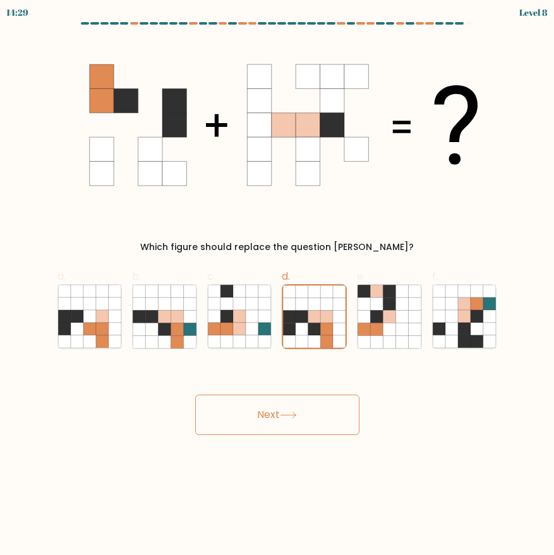
click at [290, 427] on button "Next" at bounding box center [277, 415] width 164 height 40
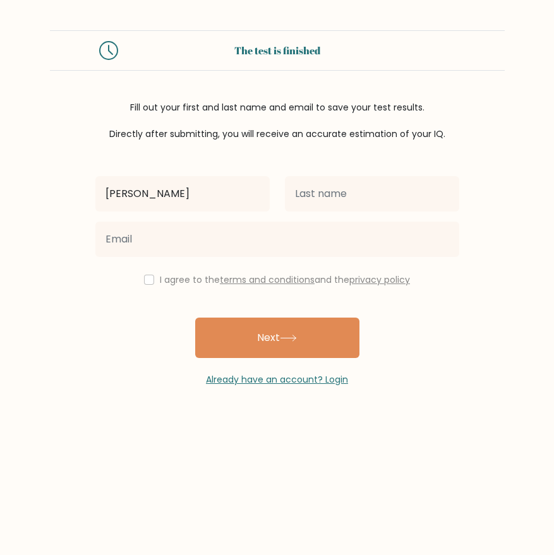
type input "[PERSON_NAME]"
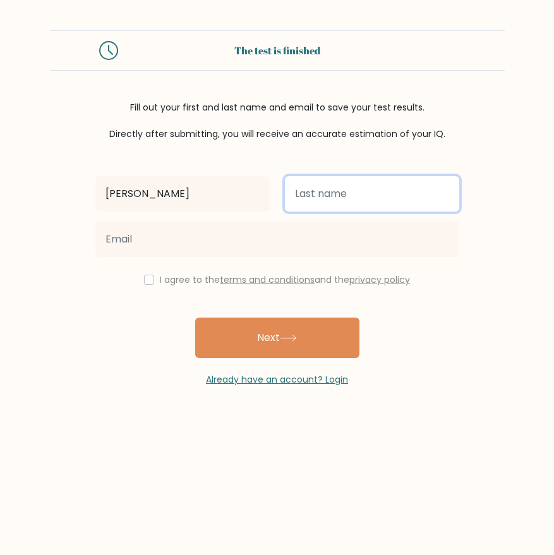
click at [392, 196] on input "text" at bounding box center [372, 193] width 174 height 35
type input "Y"
type input "[PERSON_NAME]"
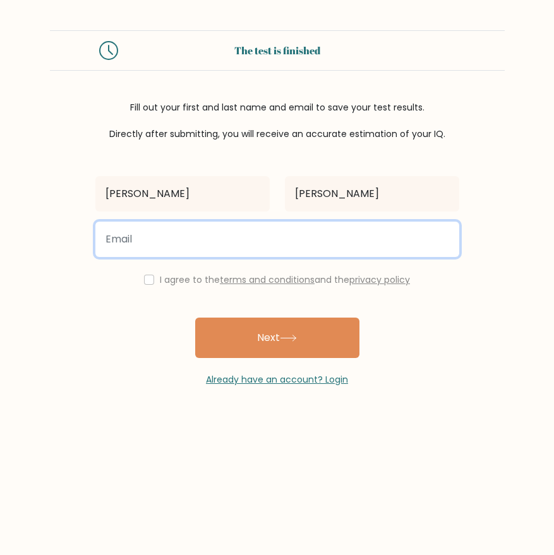
click at [369, 235] on input "email" at bounding box center [277, 239] width 364 height 35
type input "[EMAIL_ADDRESS][DOMAIN_NAME]"
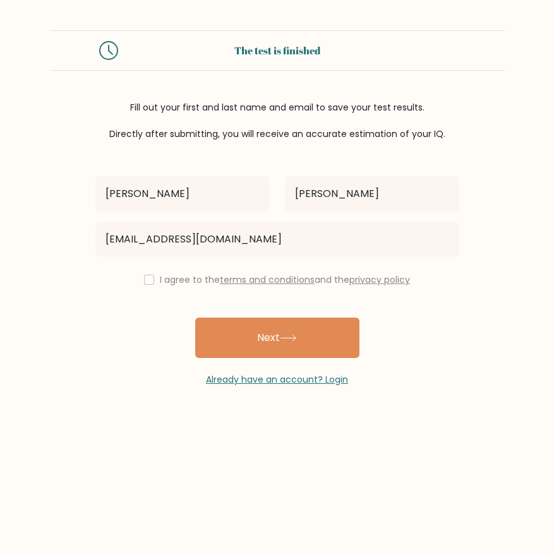
click at [153, 277] on div "I agree to the terms and conditions and the privacy policy" at bounding box center [277, 279] width 379 height 15
click at [136, 273] on div "I agree to the terms and conditions and the privacy policy" at bounding box center [277, 279] width 379 height 15
click at [146, 279] on input "checkbox" at bounding box center [149, 280] width 10 height 10
checkbox input "true"
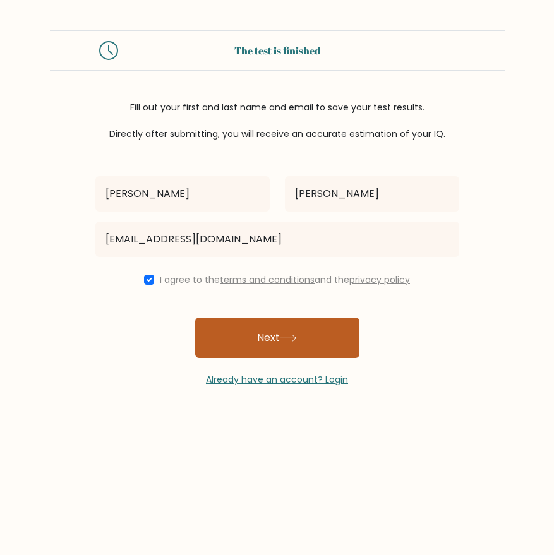
click at [256, 335] on button "Next" at bounding box center [277, 338] width 164 height 40
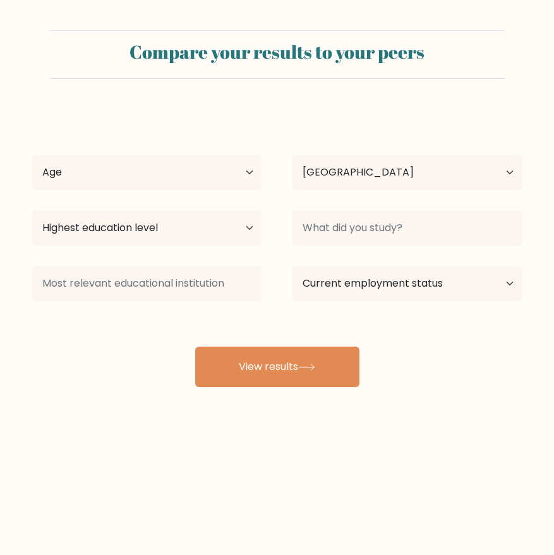
select select "PH"
click at [193, 179] on select "Age Under 18 years old 18-24 years old 25-34 years old 35-44 years old 45-54 ye…" at bounding box center [147, 172] width 230 height 35
select select "18_24"
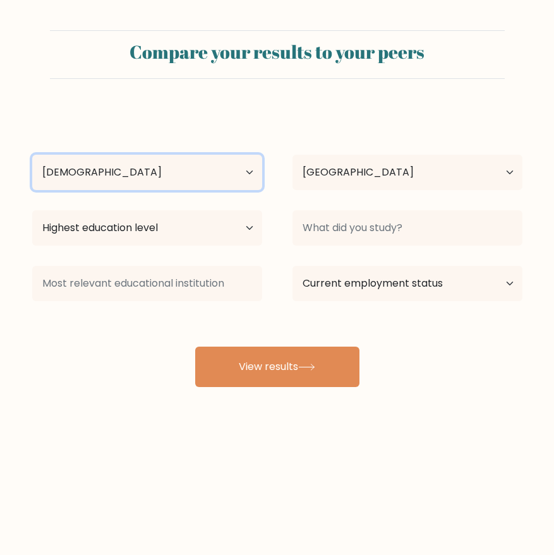
click at [32, 155] on select "Age Under 18 years old 18-24 years old 25-34 years old 35-44 years old 45-54 ye…" at bounding box center [147, 172] width 230 height 35
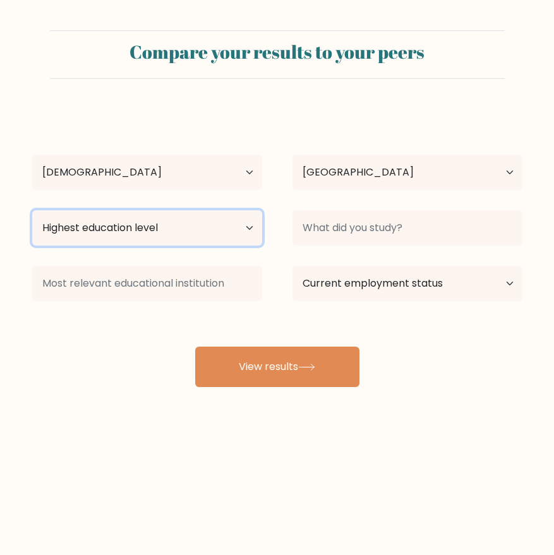
click at [201, 225] on select "Highest education level No schooling Primary Lower Secondary Upper Secondary Oc…" at bounding box center [147, 227] width 230 height 35
select select "bachelors_degree"
click at [32, 210] on select "Highest education level No schooling Primary Lower Secondary Upper Secondary Oc…" at bounding box center [147, 227] width 230 height 35
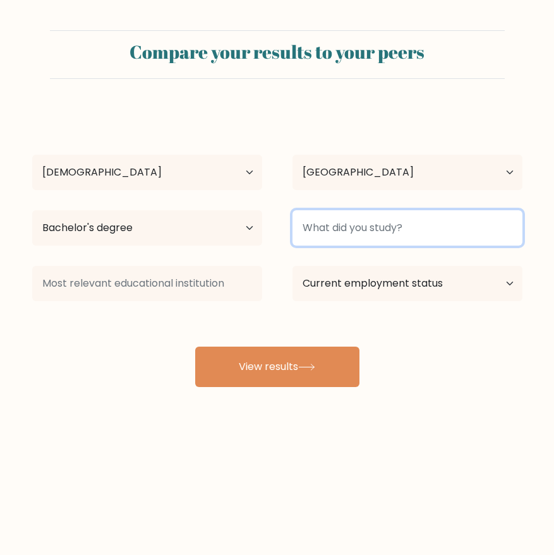
click at [366, 222] on input at bounding box center [407, 227] width 230 height 35
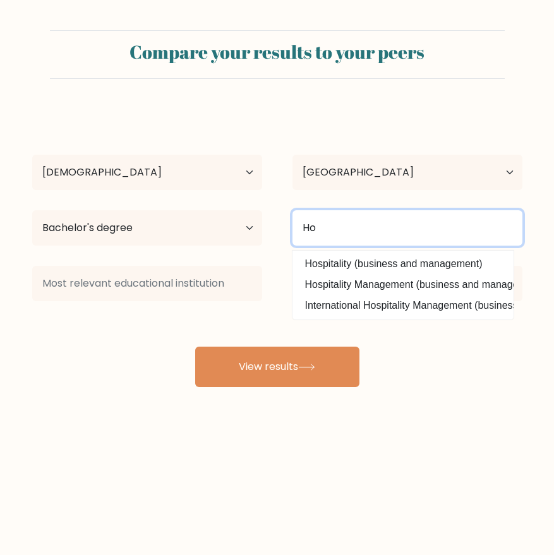
type input "H"
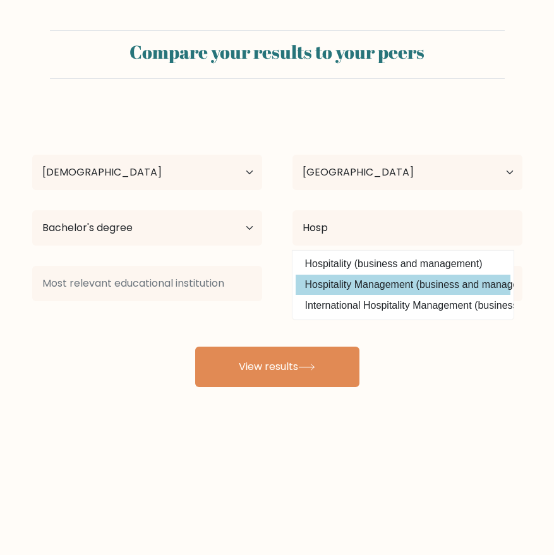
click at [435, 283] on option "Hospitality Management (business and management)" at bounding box center [402, 285] width 215 height 20
type input "Hospitality Management"
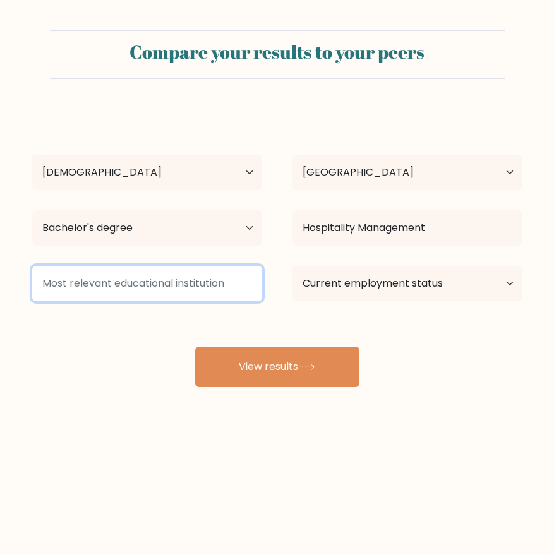
click at [196, 285] on input at bounding box center [147, 283] width 230 height 35
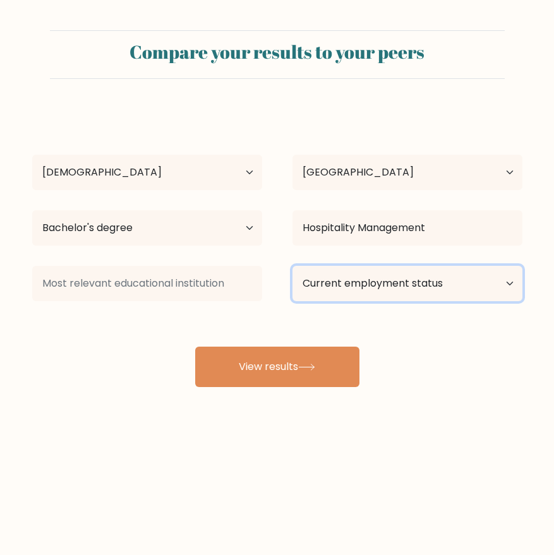
click at [391, 283] on select "Current employment status Employed Student Retired Other / prefer not to answer" at bounding box center [407, 283] width 230 height 35
select select "employed"
click at [292, 266] on select "Current employment status Employed Student Retired Other / prefer not to answer" at bounding box center [407, 283] width 230 height 35
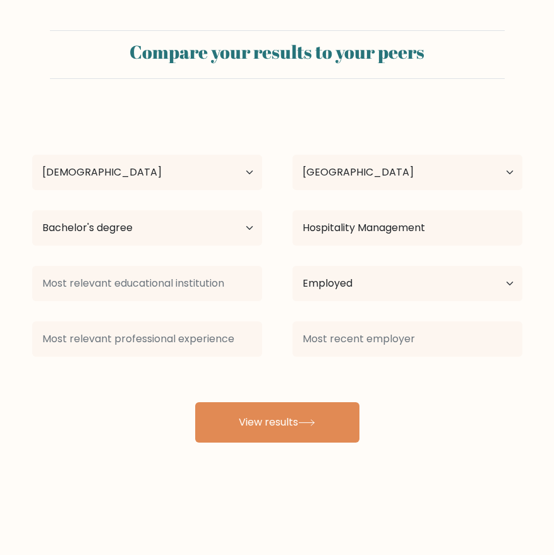
click at [290, 369] on div "Phoebe Tolentino Age Under 18 years old 18-24 years old 25-34 years old 35-44 y…" at bounding box center [277, 275] width 505 height 333
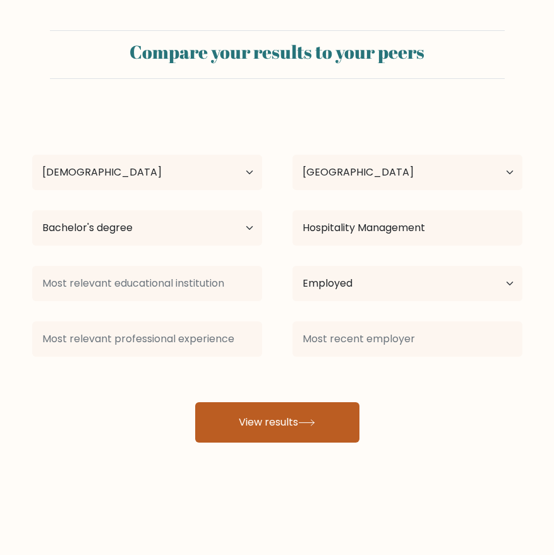
click at [266, 429] on button "View results" at bounding box center [277, 422] width 164 height 40
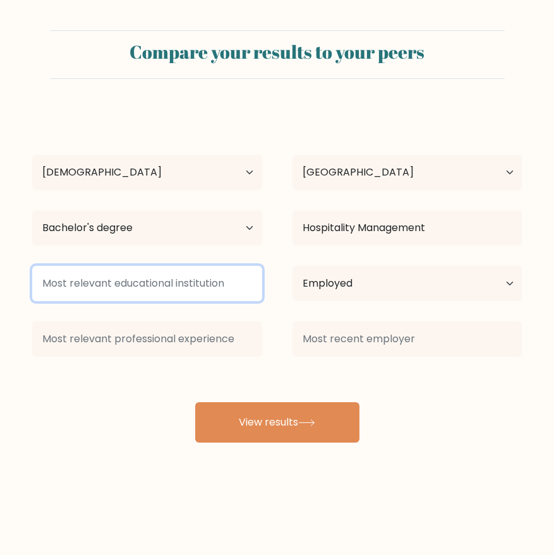
click at [164, 289] on input at bounding box center [147, 283] width 230 height 35
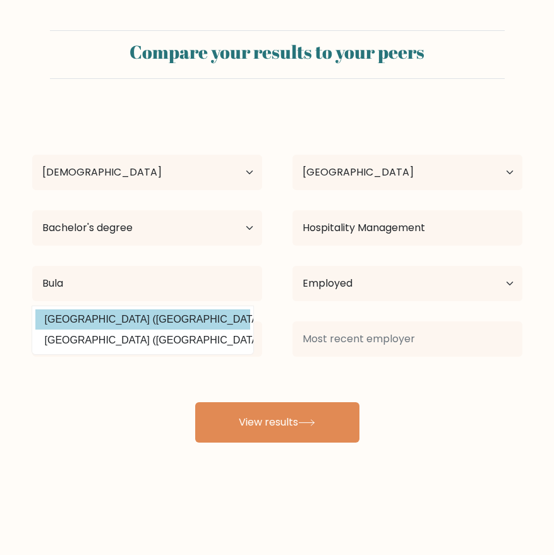
click at [174, 321] on option "Bulacan State University (Philippines)" at bounding box center [142, 319] width 215 height 20
type input "[GEOGRAPHIC_DATA]"
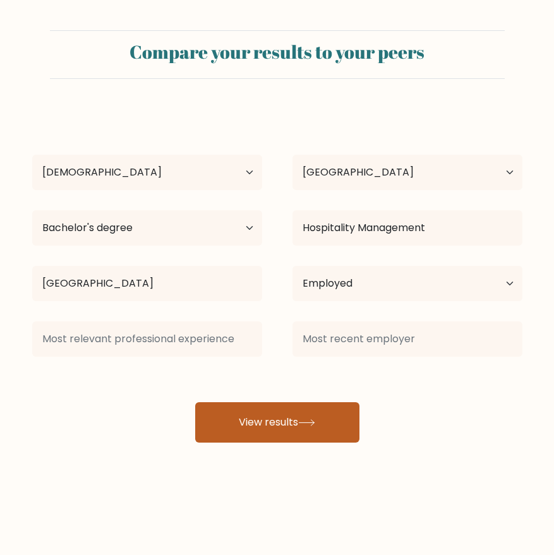
click at [264, 415] on button "View results" at bounding box center [277, 422] width 164 height 40
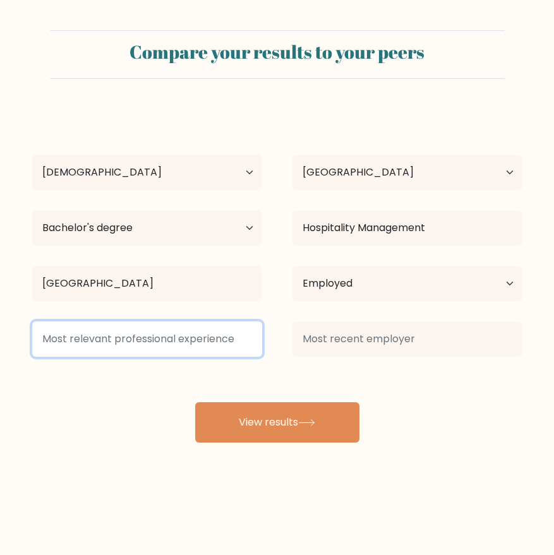
click at [191, 332] on input at bounding box center [147, 338] width 230 height 35
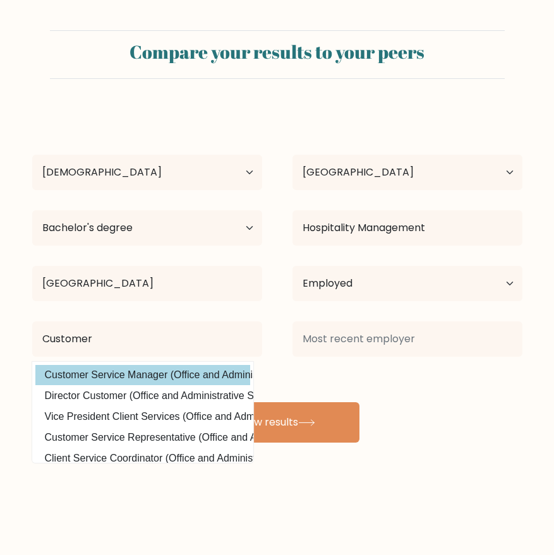
click at [193, 377] on option "Customer Service Manager (Office and Administrative Support)" at bounding box center [142, 375] width 215 height 20
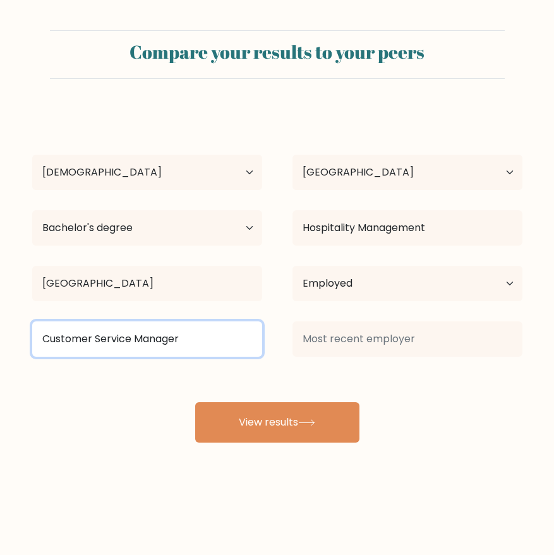
click at [188, 335] on input "Customer Service Manager" at bounding box center [147, 338] width 230 height 35
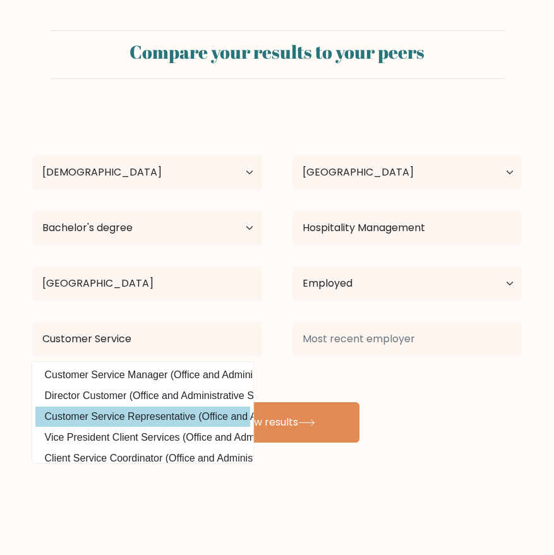
click at [217, 413] on option "Customer Service Representative (Office and Administrative Support)" at bounding box center [142, 417] width 215 height 20
type input "Customer Service Representative"
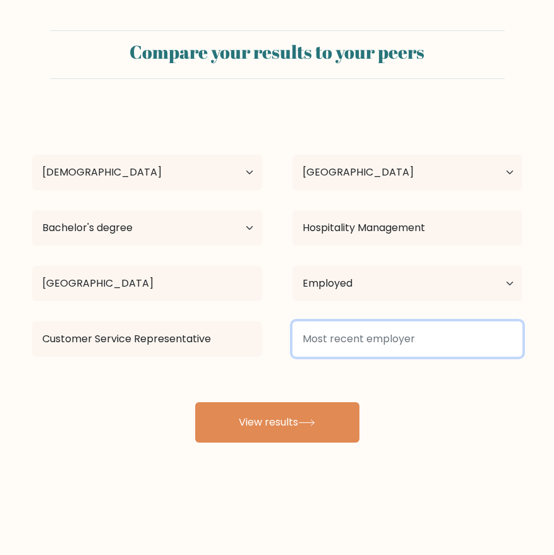
click at [367, 342] on input at bounding box center [407, 338] width 230 height 35
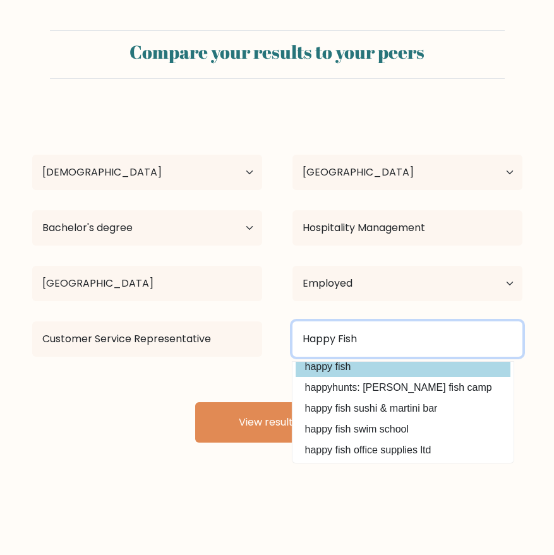
scroll to position [73, 0]
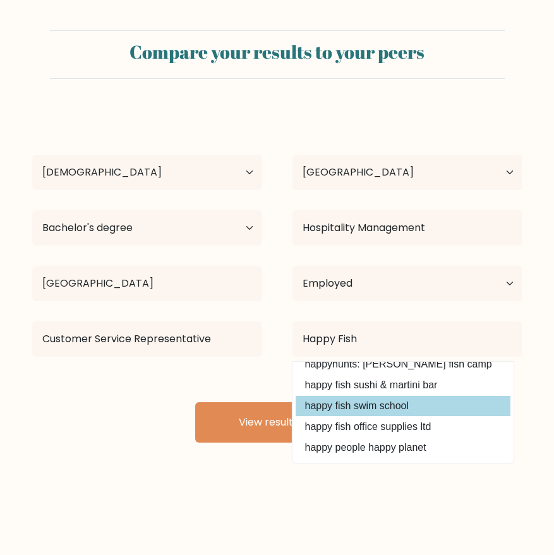
click at [402, 403] on option "happy fish swim school" at bounding box center [402, 406] width 215 height 20
type input "happy fish swim school"
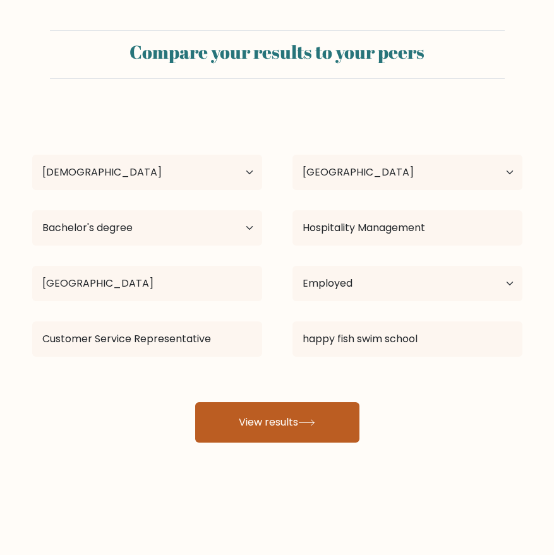
click at [272, 432] on button "View results" at bounding box center [277, 422] width 164 height 40
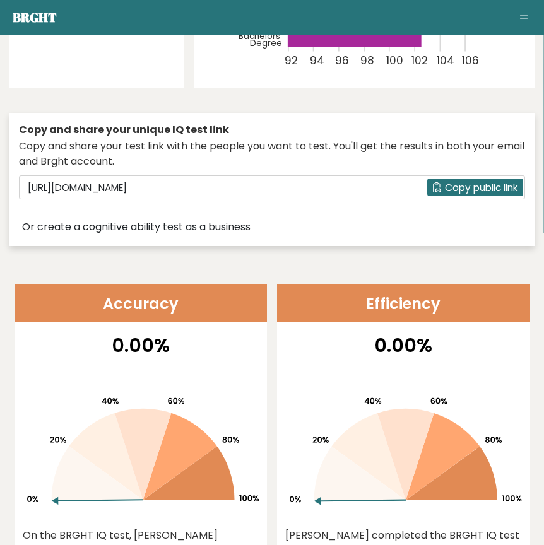
scroll to position [484, 0]
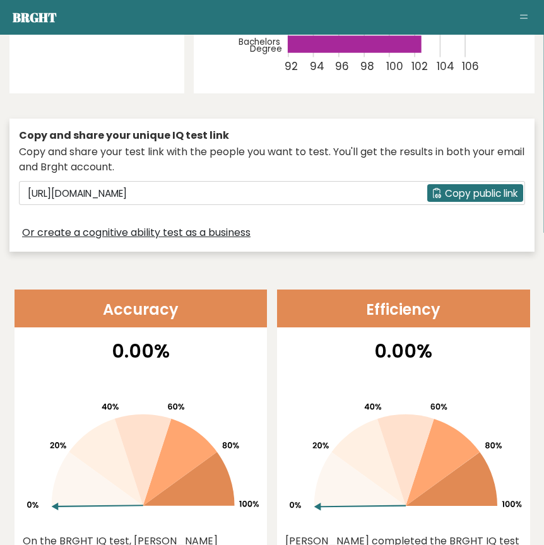
click at [496, 186] on span "Copy public link" at bounding box center [481, 193] width 73 height 15
